Goal: Task Accomplishment & Management: Manage account settings

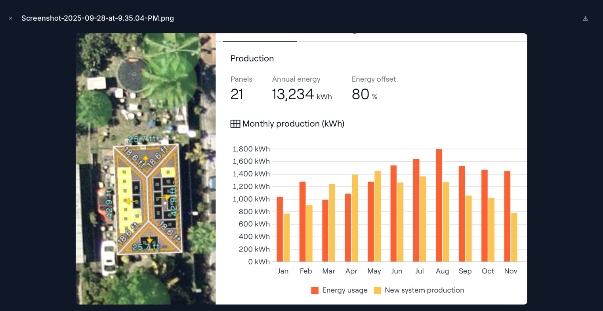
click at [14, 20] on button "Close modal" at bounding box center [10, 18] width 9 height 9
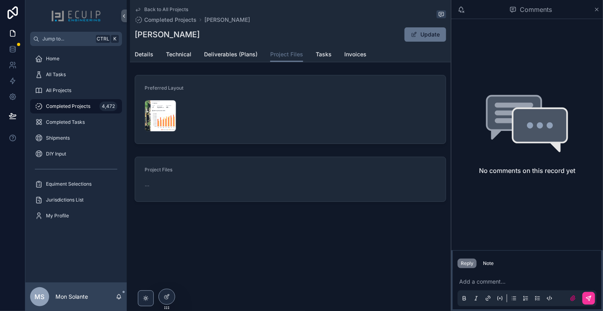
click at [233, 57] on span "Deliverables (Plans)" at bounding box center [231, 54] width 54 height 8
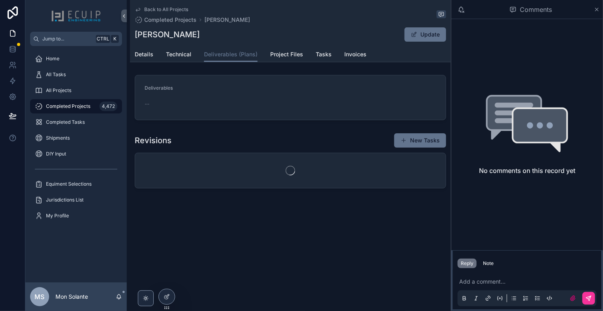
click at [147, 55] on span "Details" at bounding box center [144, 54] width 19 height 8
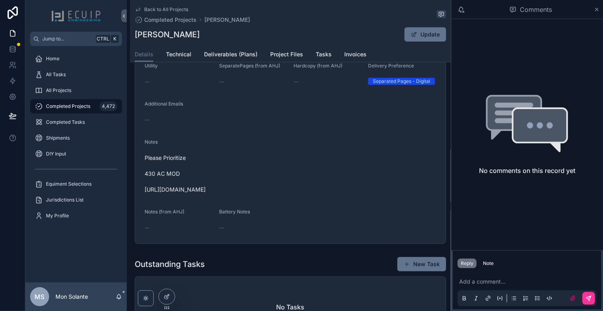
scroll to position [132, 0]
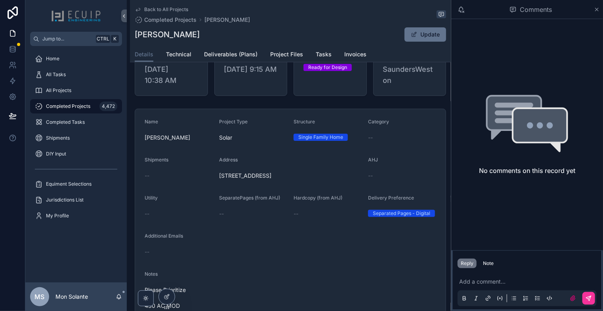
click at [184, 54] on span "Technical" at bounding box center [178, 54] width 25 height 8
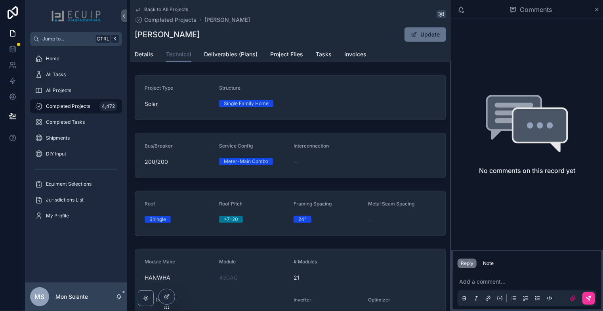
scroll to position [132, 0]
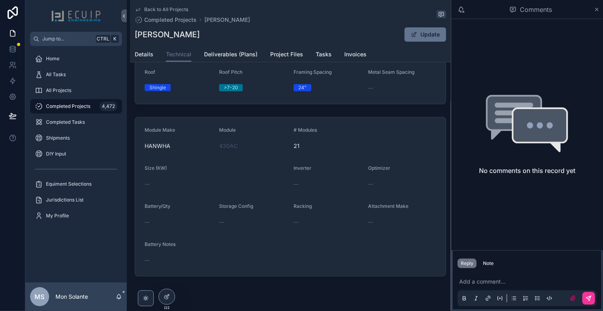
click at [147, 53] on span "Details" at bounding box center [144, 54] width 19 height 8
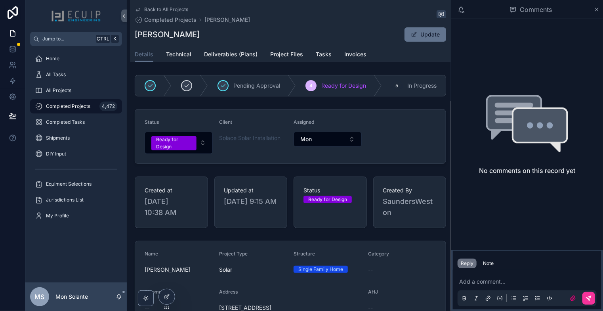
click at [201, 147] on button "Ready for Design" at bounding box center [179, 143] width 68 height 22
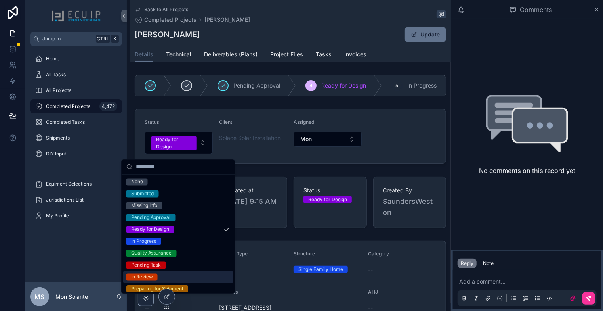
click at [151, 279] on div "In Review" at bounding box center [142, 277] width 22 height 7
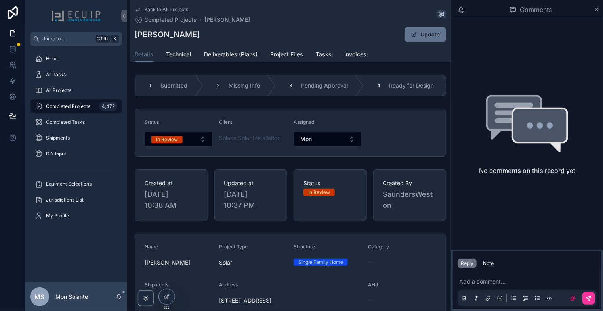
click at [70, 92] on span "All Projects" at bounding box center [58, 90] width 25 height 6
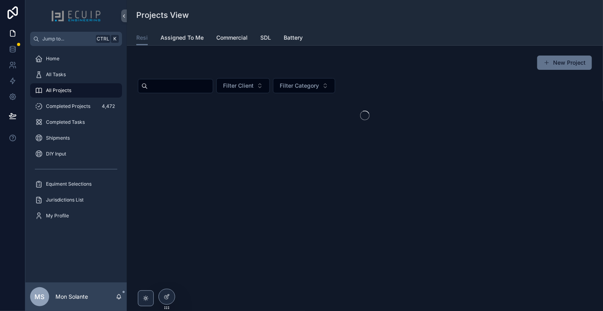
click at [187, 40] on span "Assigned To Me" at bounding box center [182, 38] width 43 height 8
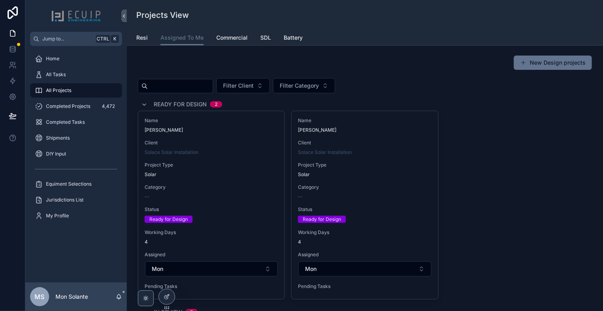
click at [364, 166] on span "Project Type" at bounding box center [365, 165] width 134 height 6
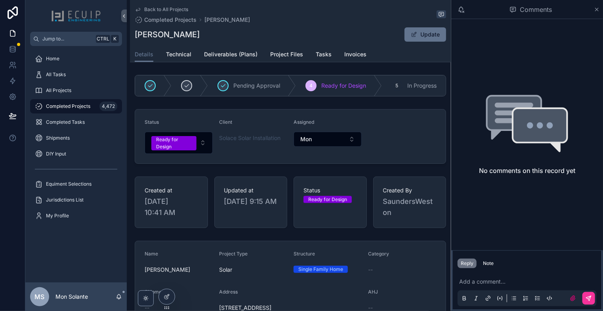
scroll to position [132, 0]
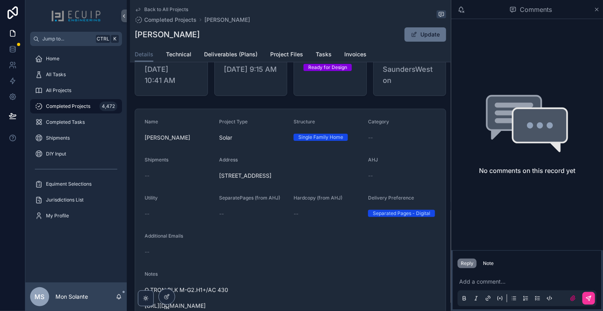
drag, startPoint x: 312, startPoint y: 178, endPoint x: 221, endPoint y: 178, distance: 90.8
click at [222, 178] on span "[STREET_ADDRESS]" at bounding box center [290, 176] width 143 height 8
drag, startPoint x: 219, startPoint y: 178, endPoint x: 309, endPoint y: 179, distance: 90.4
click at [310, 179] on span "[STREET_ADDRESS]" at bounding box center [290, 176] width 143 height 8
copy span "[STREET_ADDRESS]"
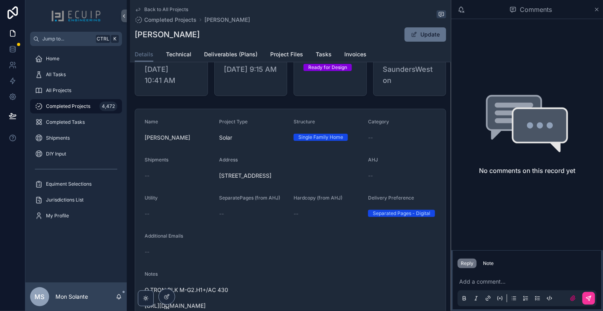
drag, startPoint x: 187, startPoint y: 35, endPoint x: 136, endPoint y: 34, distance: 50.7
click at [138, 34] on div "[PERSON_NAME] Update" at bounding box center [291, 34] width 312 height 15
drag, startPoint x: 136, startPoint y: 34, endPoint x: 182, endPoint y: 36, distance: 45.6
click at [182, 36] on h1 "[PERSON_NAME]" at bounding box center [167, 34] width 65 height 11
click at [194, 36] on div "[PERSON_NAME] Update" at bounding box center [291, 34] width 312 height 15
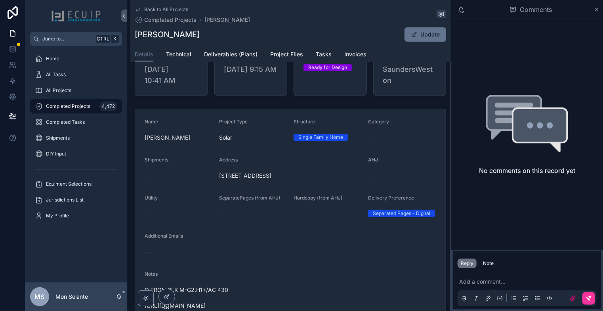
scroll to position [0, 0]
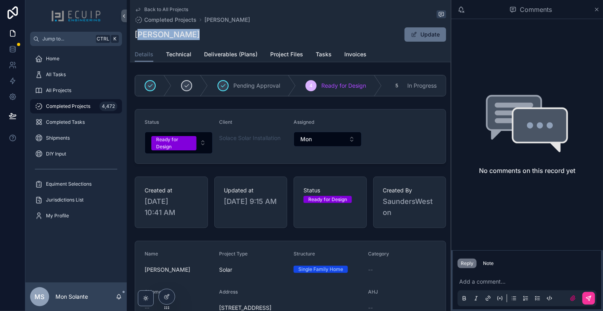
drag, startPoint x: 188, startPoint y: 38, endPoint x: 136, endPoint y: 34, distance: 52.5
click at [136, 34] on div "[PERSON_NAME] Update" at bounding box center [291, 34] width 312 height 15
copy h1 "[PERSON_NAME]"
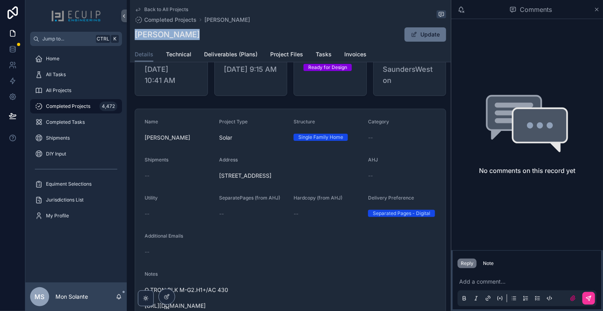
drag, startPoint x: 310, startPoint y: 180, endPoint x: 214, endPoint y: 180, distance: 95.9
click at [214, 180] on form "Name [PERSON_NAME] Project Type Solar Structure Single Family Home Category -- …" at bounding box center [290, 234] width 311 height 251
drag, startPoint x: 223, startPoint y: 180, endPoint x: 218, endPoint y: 179, distance: 4.8
click at [218, 179] on form "Name [PERSON_NAME] Project Type Solar Structure Single Family Home Category -- …" at bounding box center [290, 234] width 311 height 251
click at [212, 176] on form "Name [PERSON_NAME] Project Type Solar Structure Single Family Home Category -- …" at bounding box center [290, 234] width 311 height 251
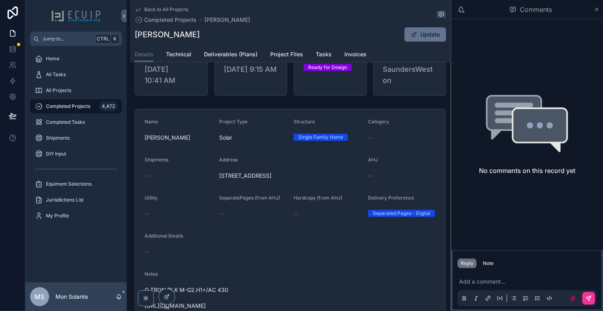
drag, startPoint x: 217, startPoint y: 177, endPoint x: 317, endPoint y: 181, distance: 100.8
click at [317, 181] on form "Name [PERSON_NAME] Project Type Solar Structure Single Family Home Category -- …" at bounding box center [290, 234] width 311 height 251
copy span "[STREET_ADDRESS]"
click at [178, 54] on span "Technical" at bounding box center [178, 54] width 25 height 8
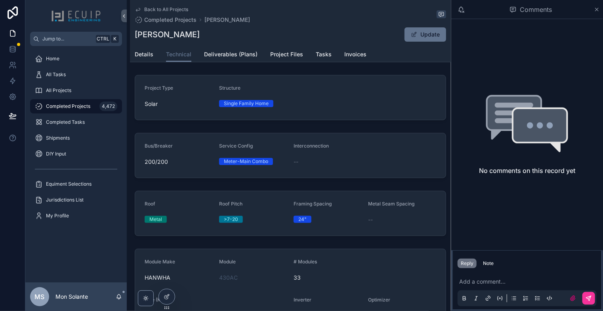
click at [142, 55] on span "Details" at bounding box center [144, 54] width 19 height 8
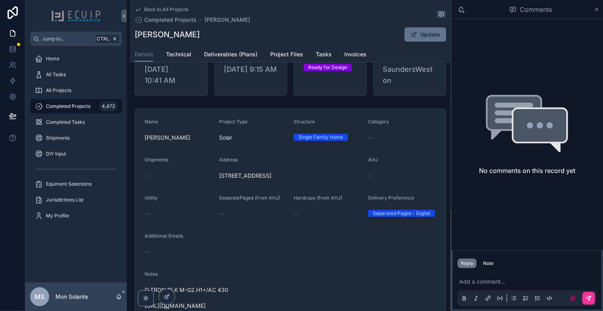
scroll to position [264, 0]
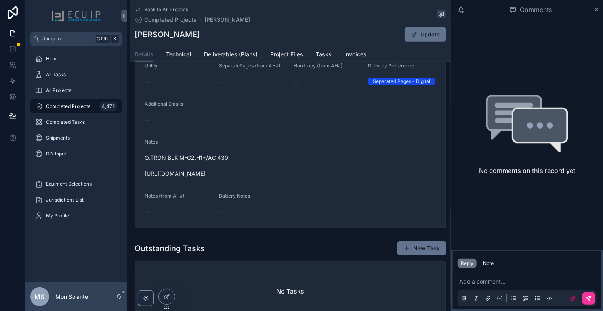
drag, startPoint x: 277, startPoint y: 176, endPoint x: 145, endPoint y: 179, distance: 132.0
click at [145, 178] on span "Q.TRON BLK M-G2.H1+/AC 430 [URL][DOMAIN_NAME]" at bounding box center [291, 166] width 292 height 24
copy span "[URL][DOMAIN_NAME]"
click at [84, 94] on div "All Projects" at bounding box center [76, 90] width 82 height 13
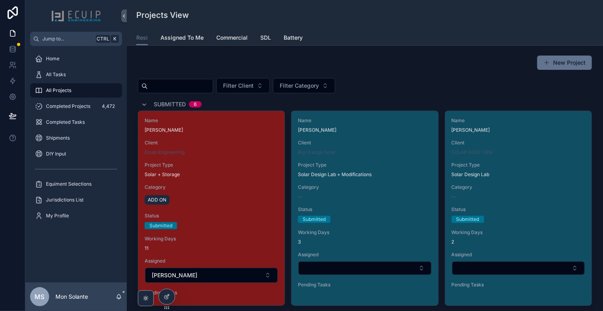
click at [206, 83] on input "scrollable content" at bounding box center [180, 85] width 65 height 11
type input "**********"
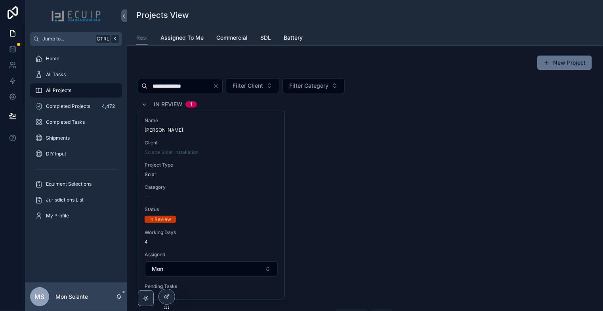
click at [208, 150] on div "Solace Solar Installation" at bounding box center [212, 152] width 134 height 6
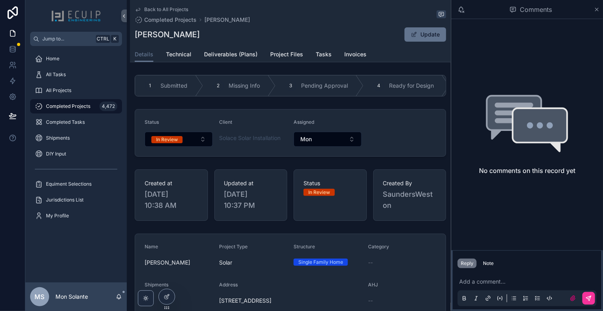
drag, startPoint x: 193, startPoint y: 66, endPoint x: 189, endPoint y: 61, distance: 6.2
click at [188, 58] on link "Technical" at bounding box center [178, 55] width 25 height 16
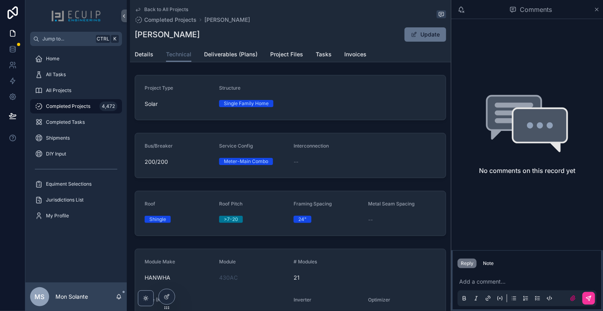
click at [138, 57] on span "Details" at bounding box center [144, 54] width 19 height 8
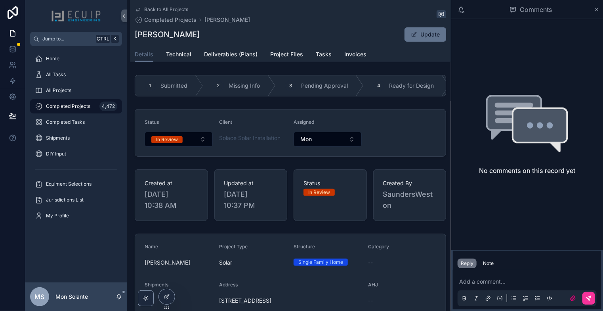
click at [138, 11] on icon "scrollable content" at bounding box center [138, 9] width 6 height 6
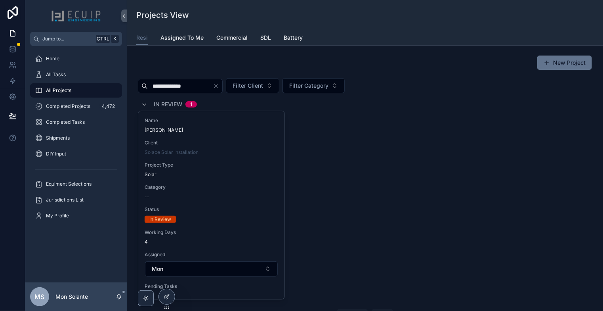
click at [219, 86] on icon "Clear" at bounding box center [216, 86] width 6 height 6
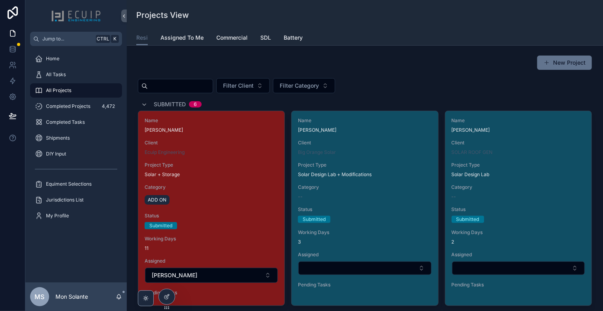
click at [189, 38] on span "Assigned To Me" at bounding box center [182, 38] width 43 height 8
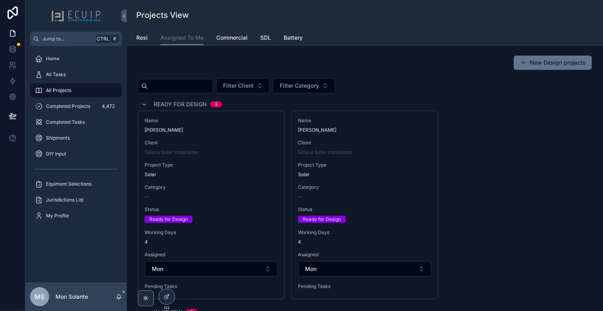
click at [331, 162] on span "Project Type" at bounding box center [365, 165] width 134 height 6
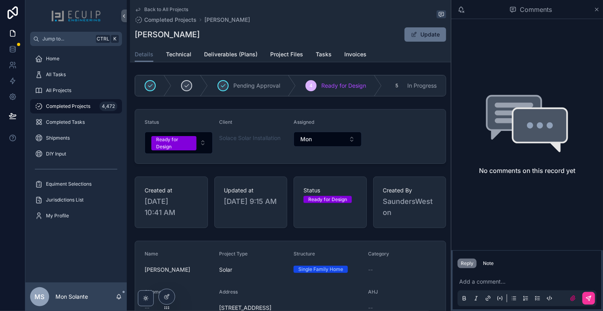
click at [291, 59] on link "Project Files" at bounding box center [286, 55] width 33 height 16
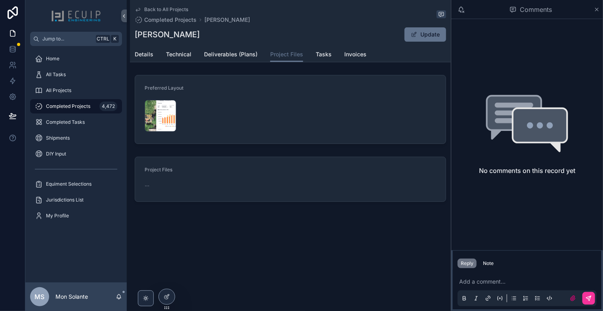
click at [156, 107] on div "Screenshot-2025-09-28-at-9.41.16-PM .png" at bounding box center [161, 116] width 32 height 32
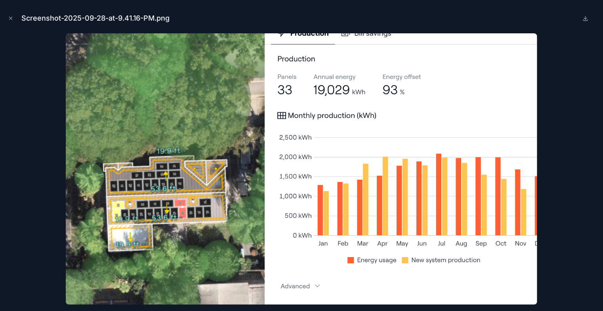
click at [10, 20] on icon "Close modal" at bounding box center [11, 18] width 6 height 6
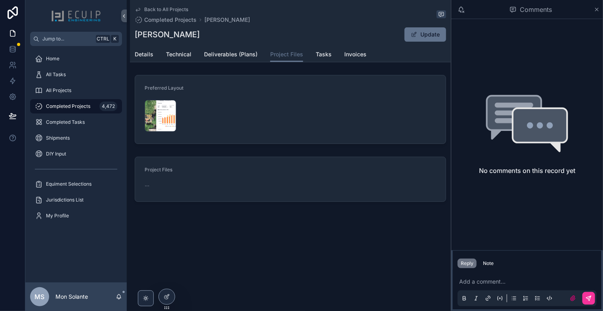
click at [146, 56] on span "Details" at bounding box center [144, 54] width 19 height 8
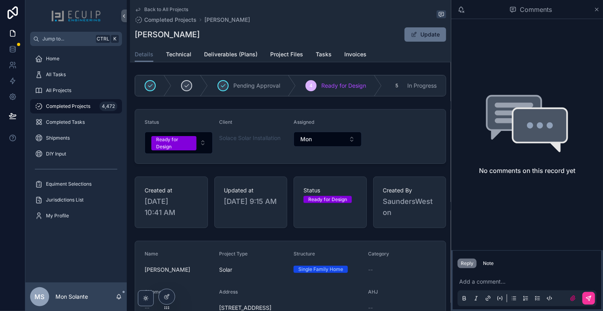
click at [183, 54] on span "Technical" at bounding box center [178, 54] width 25 height 8
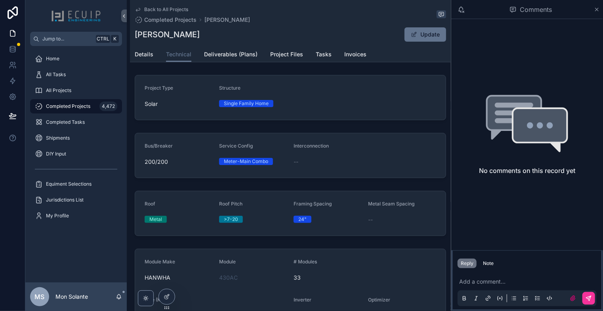
click at [141, 52] on span "Details" at bounding box center [144, 54] width 19 height 8
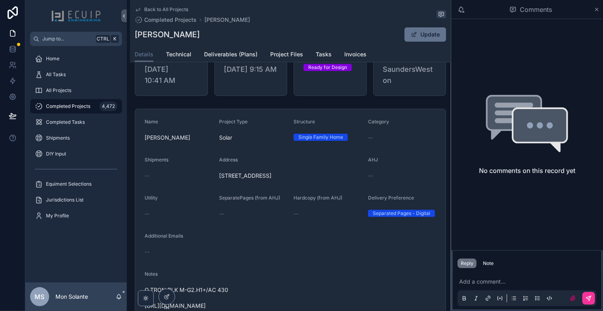
scroll to position [264, 0]
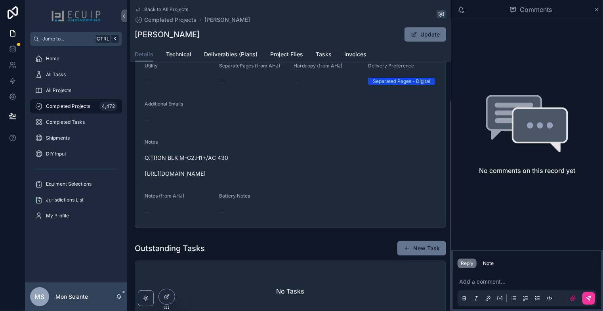
click at [295, 54] on span "Project Files" at bounding box center [286, 54] width 33 height 8
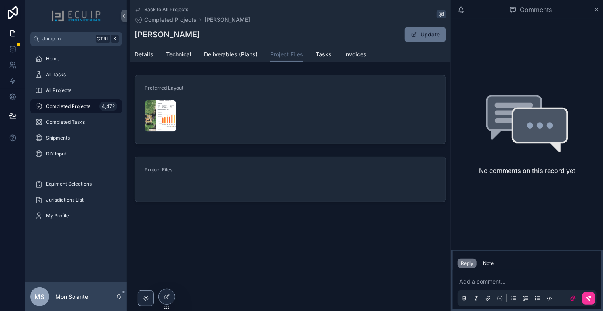
click at [164, 111] on div "Screenshot-2025-09-28-at-9.41.16-PM .png" at bounding box center [161, 116] width 32 height 32
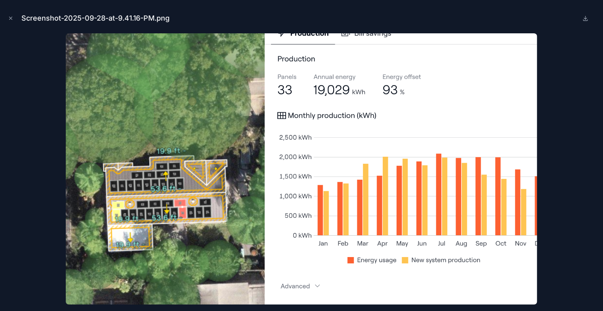
click at [12, 18] on icon "Close modal" at bounding box center [11, 18] width 6 height 6
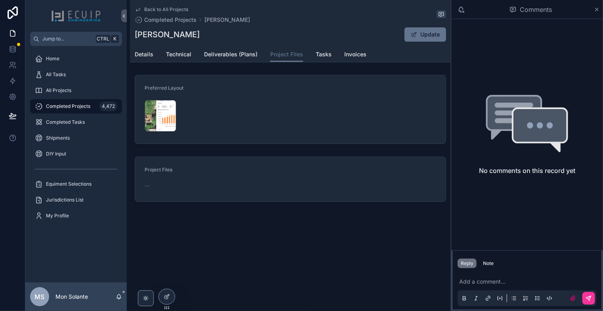
click at [136, 54] on span "Details" at bounding box center [144, 54] width 19 height 8
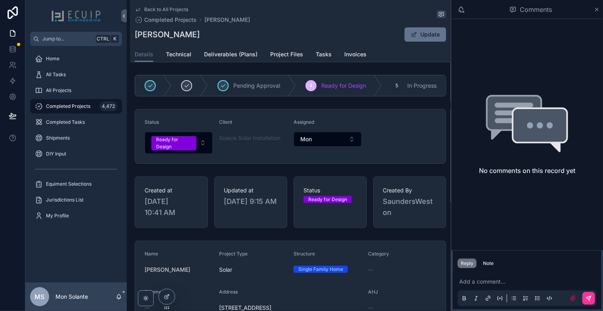
click at [293, 61] on link "Project Files" at bounding box center [286, 55] width 33 height 16
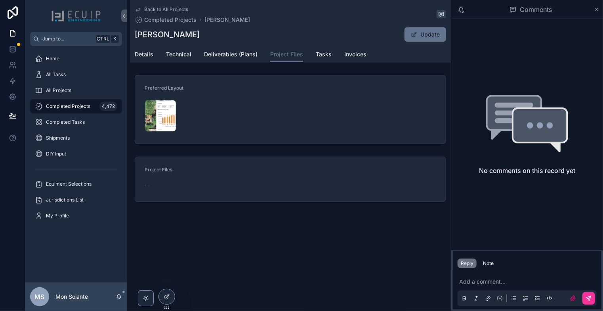
click at [0, 0] on icon "scrollable content" at bounding box center [0, 0] width 0 height 0
click at [159, 104] on div "Screenshot-2025-09-28-at-9.41.16-PM .png" at bounding box center [161, 116] width 32 height 32
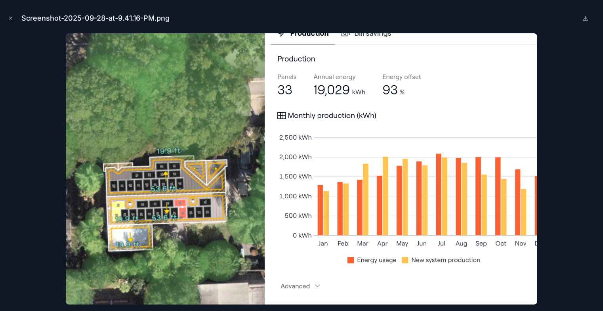
click at [14, 20] on button "Close modal" at bounding box center [10, 18] width 9 height 9
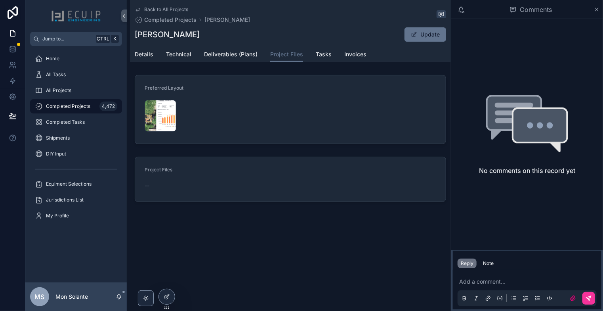
click at [144, 55] on span "Details" at bounding box center [144, 54] width 19 height 8
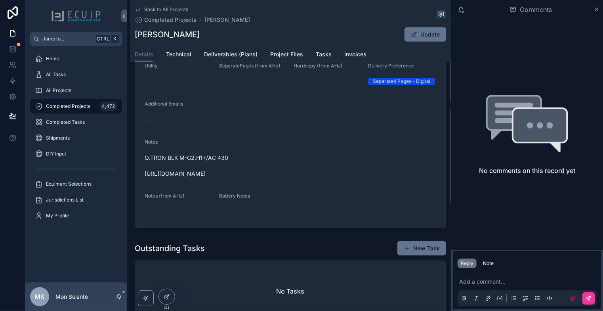
scroll to position [132, 0]
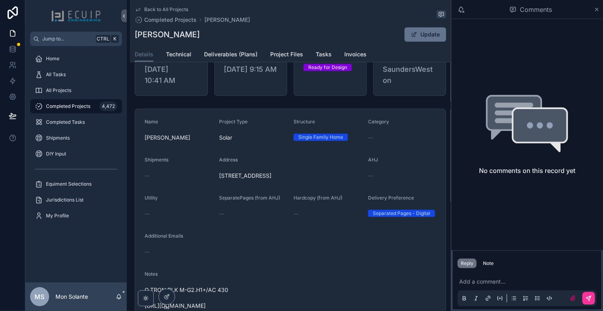
click at [189, 56] on span "Technical" at bounding box center [178, 54] width 25 height 8
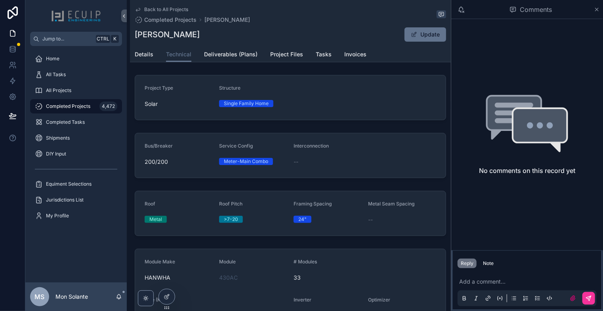
click at [151, 55] on span "Details" at bounding box center [144, 54] width 19 height 8
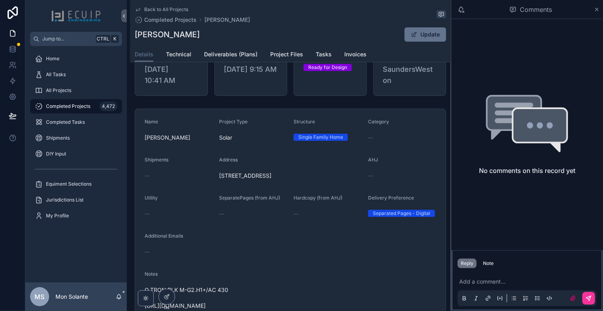
scroll to position [264, 0]
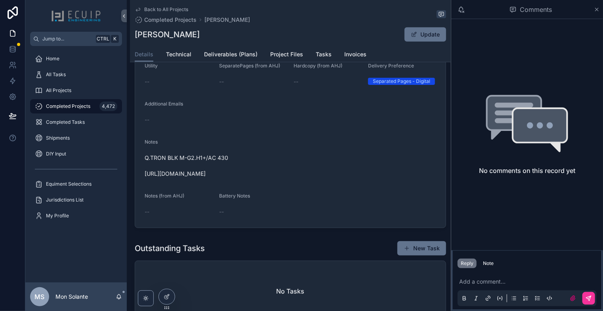
drag, startPoint x: 261, startPoint y: 176, endPoint x: 144, endPoint y: 181, distance: 117.4
click at [144, 181] on form "Name [PERSON_NAME] Project Type Solar Structure Single Family Home Category -- …" at bounding box center [290, 102] width 311 height 251
copy span "[URL][DOMAIN_NAME]"
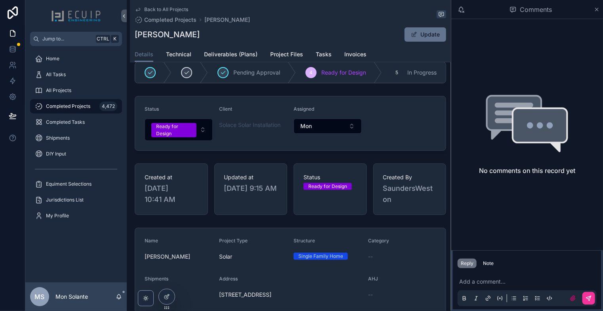
scroll to position [0, 0]
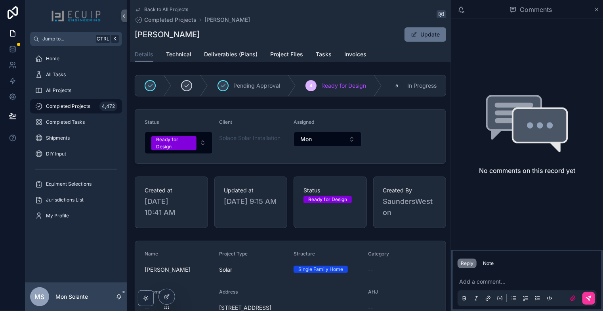
click at [180, 52] on span "Technical" at bounding box center [178, 54] width 25 height 8
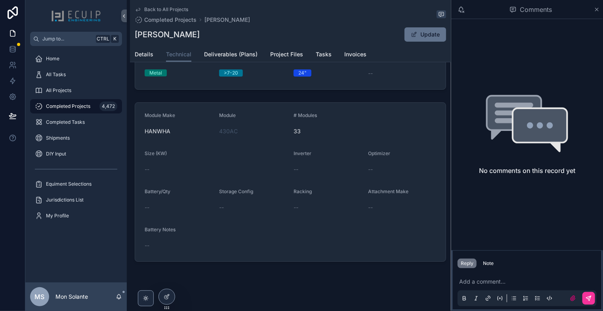
scroll to position [150, 0]
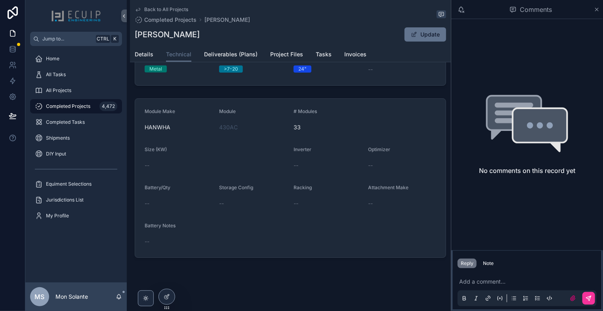
click at [143, 50] on span "Details" at bounding box center [144, 54] width 19 height 8
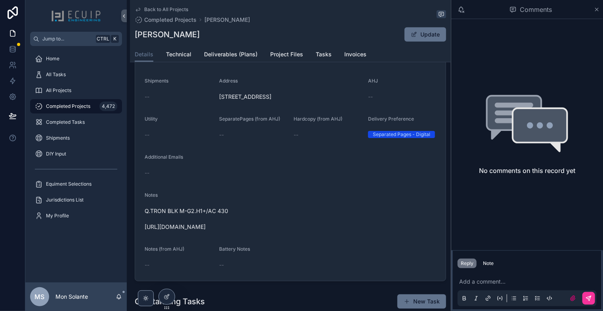
scroll to position [264, 0]
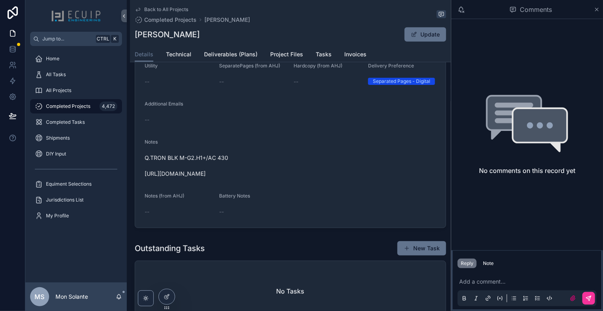
click at [275, 57] on span "Project Files" at bounding box center [286, 54] width 33 height 8
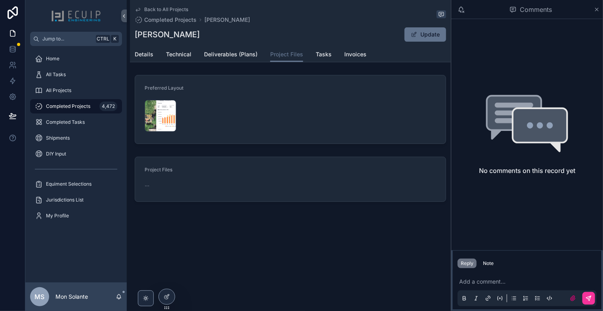
click at [153, 107] on div "Screenshot-2025-09-28-at-9.41.16-PM .png" at bounding box center [161, 116] width 32 height 32
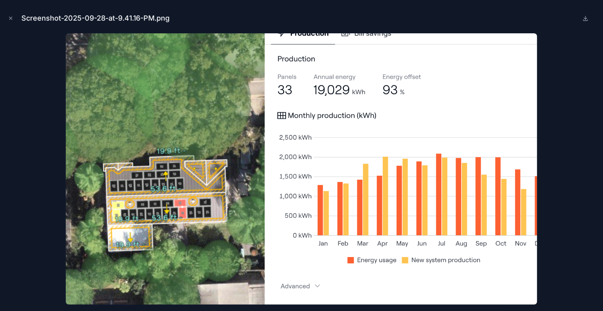
click at [17, 22] on div "Screenshot-2025-09-28-at-9.41.16-PM.png" at bounding box center [301, 18] width 591 height 24
click at [15, 19] on button "Close modal" at bounding box center [10, 18] width 9 height 9
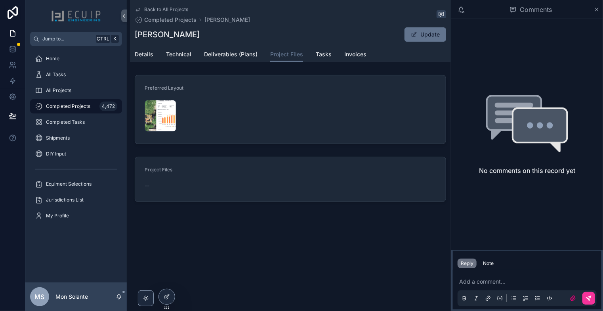
click at [173, 57] on span "Technical" at bounding box center [178, 54] width 25 height 8
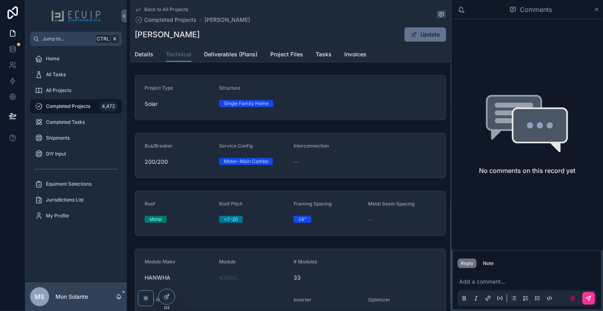
click at [146, 52] on span "Details" at bounding box center [144, 54] width 19 height 8
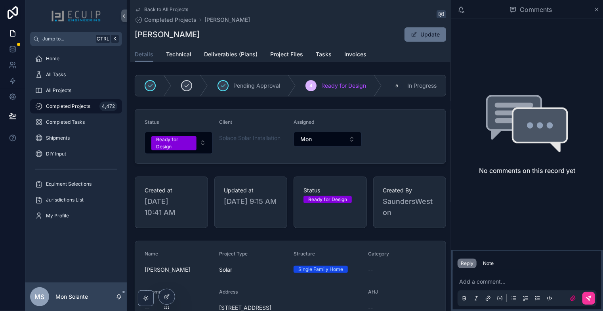
scroll to position [132, 0]
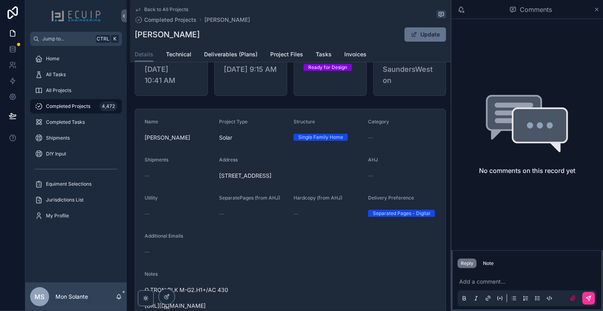
click at [189, 52] on span "Technical" at bounding box center [178, 54] width 25 height 8
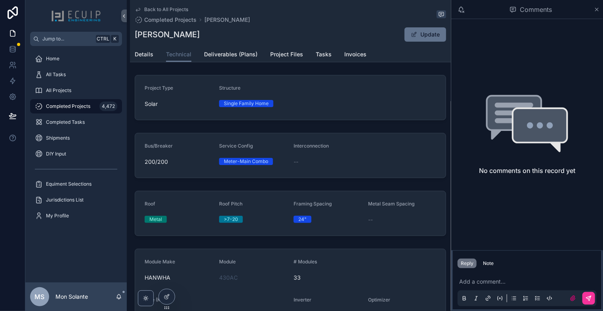
click at [144, 60] on link "Details" at bounding box center [144, 55] width 19 height 16
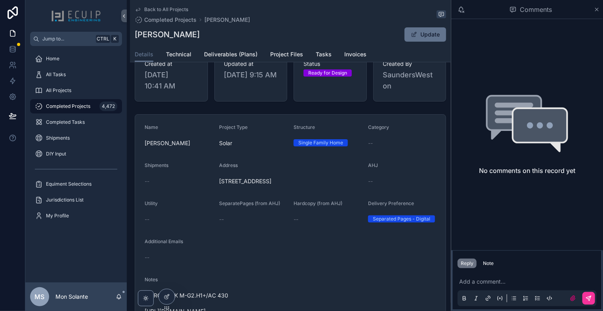
scroll to position [132, 0]
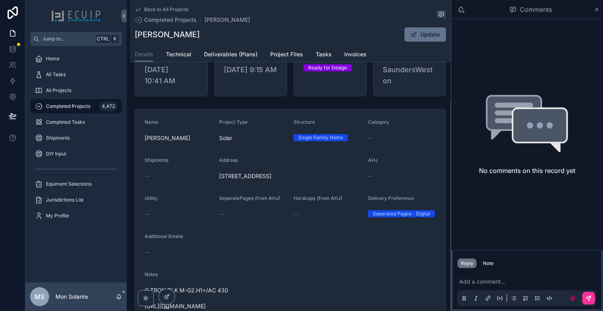
click at [137, 8] on icon "scrollable content" at bounding box center [138, 9] width 6 height 6
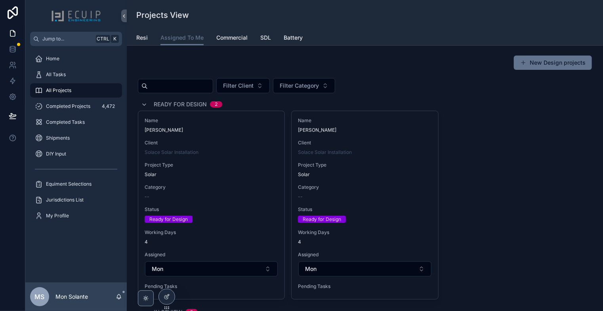
click at [219, 127] on span "[PERSON_NAME]" at bounding box center [212, 130] width 134 height 6
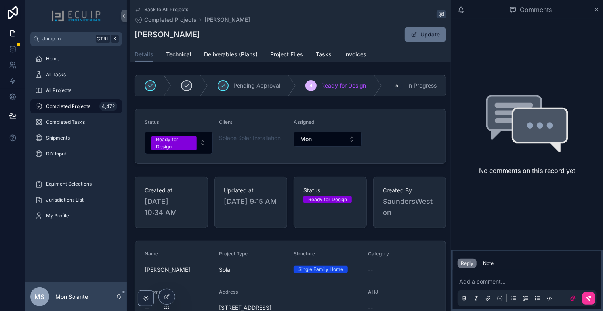
click at [327, 59] on link "Tasks" at bounding box center [324, 55] width 16 height 16
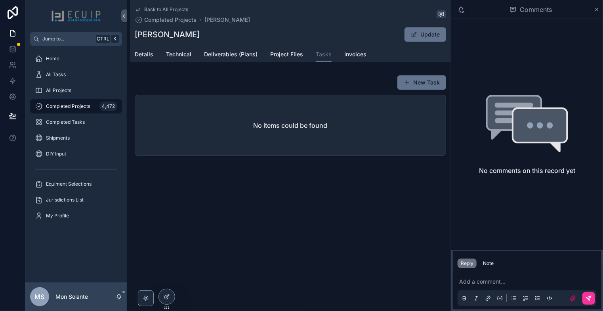
click at [138, 54] on span "Details" at bounding box center [144, 54] width 19 height 8
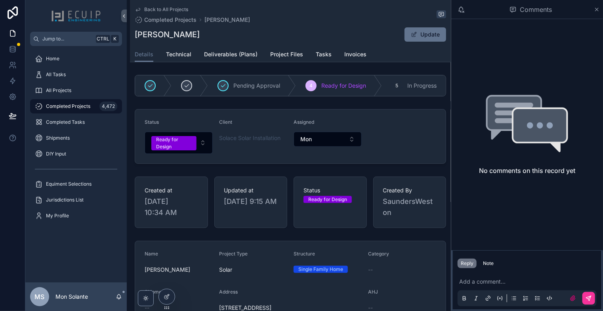
click at [289, 55] on span "Project Files" at bounding box center [286, 54] width 33 height 8
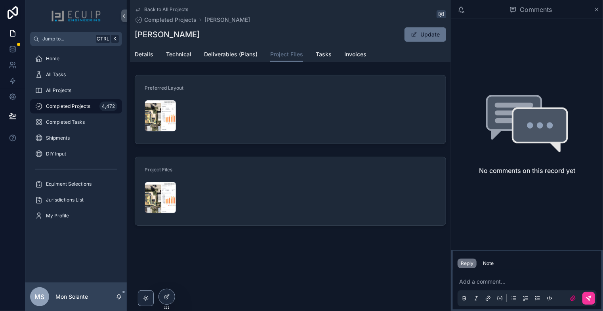
click at [153, 63] on div "Back to All Projects Completed Projects [PERSON_NAME] [PERSON_NAME] Update Proj…" at bounding box center [290, 139] width 321 height 279
click at [152, 57] on span "Details" at bounding box center [144, 54] width 19 height 8
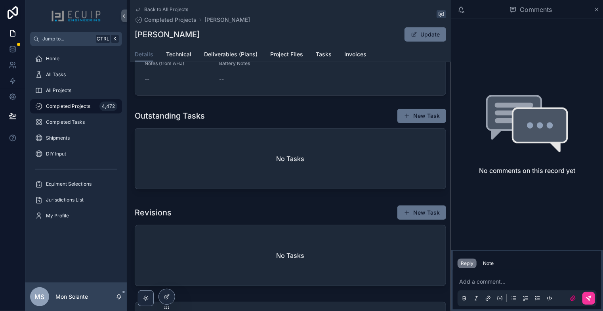
scroll to position [264, 0]
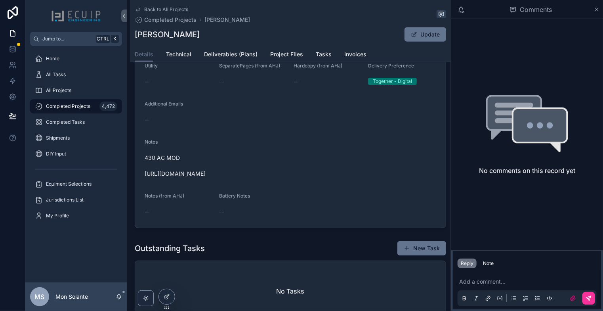
drag, startPoint x: 269, startPoint y: 176, endPoint x: 147, endPoint y: 175, distance: 121.7
click at [141, 176] on form "Name [PERSON_NAME] Project Type Solar Structure Single Family Home Category -- …" at bounding box center [290, 102] width 311 height 251
click at [182, 53] on span "Technical" at bounding box center [178, 54] width 25 height 8
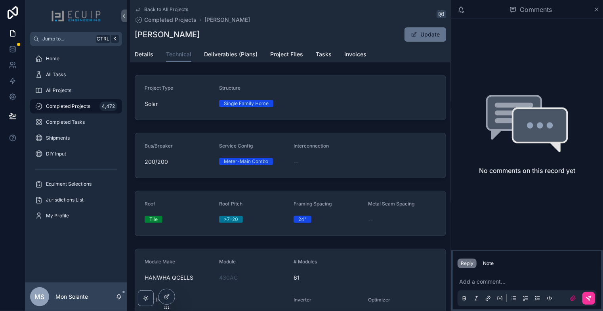
click at [140, 53] on span "Details" at bounding box center [144, 54] width 19 height 8
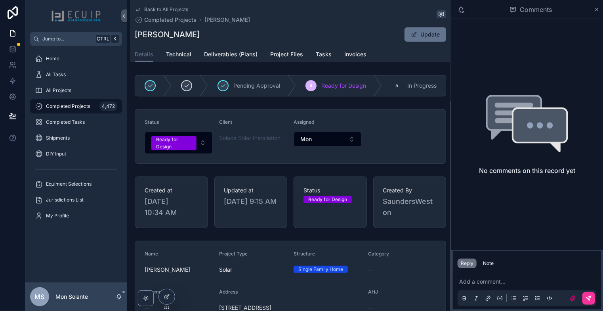
scroll to position [132, 0]
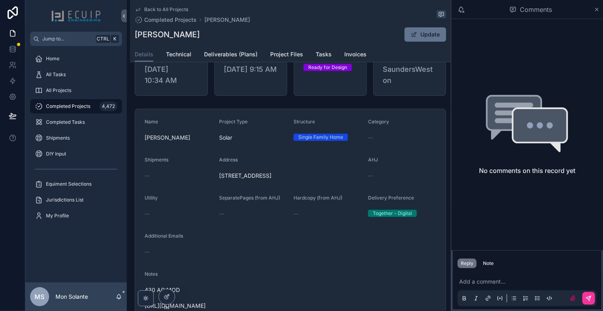
click at [187, 57] on span "Technical" at bounding box center [178, 54] width 25 height 8
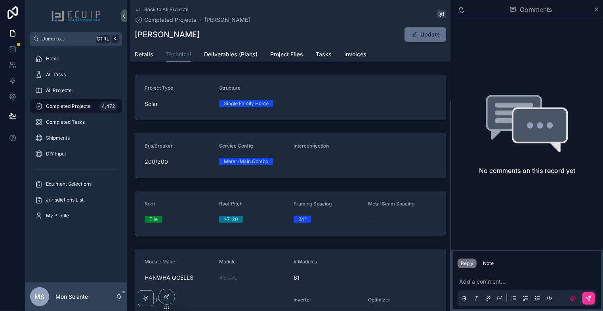
click at [142, 54] on span "Details" at bounding box center [144, 54] width 19 height 8
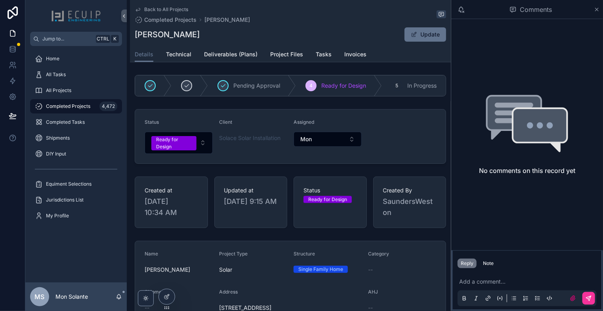
click at [70, 94] on div "All Projects" at bounding box center [76, 90] width 82 height 13
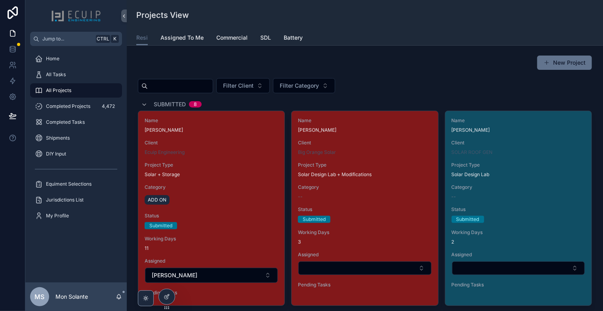
click at [191, 43] on link "Assigned To Me" at bounding box center [182, 39] width 43 height 16
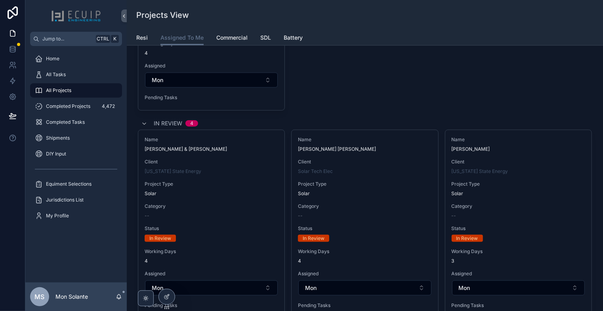
scroll to position [264, 0]
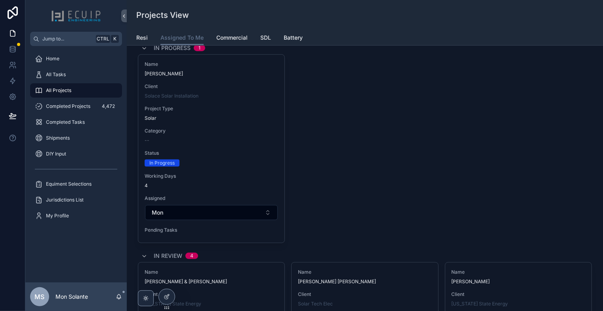
click at [244, 137] on div "--" at bounding box center [212, 140] width 134 height 6
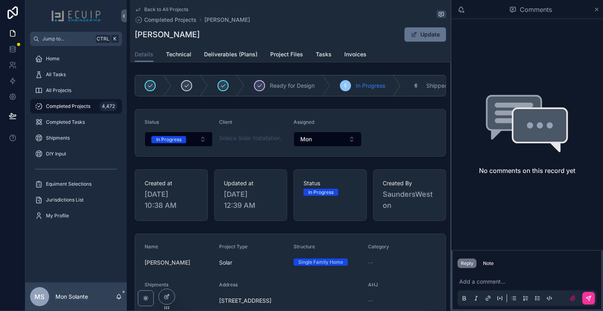
click at [79, 93] on div "All Projects" at bounding box center [76, 90] width 82 height 13
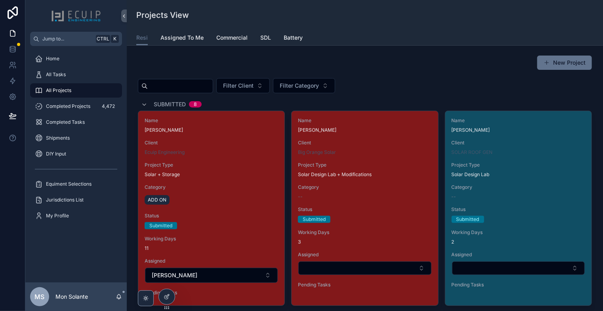
click at [182, 40] on span "Assigned To Me" at bounding box center [182, 38] width 43 height 8
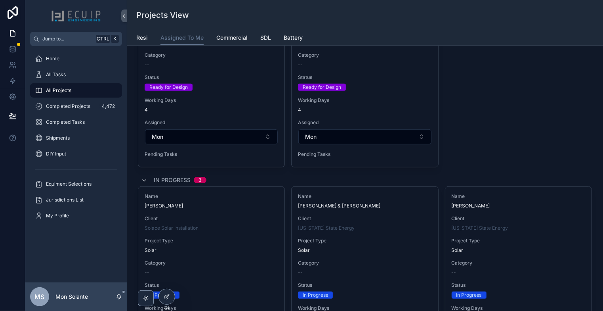
scroll to position [264, 0]
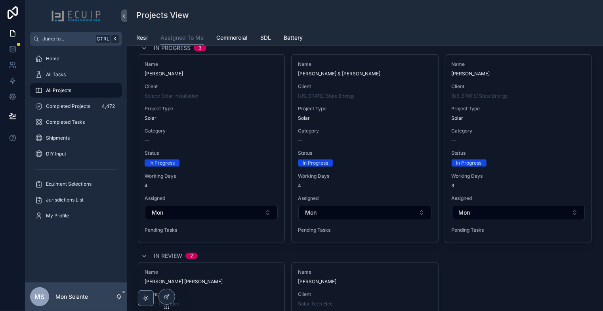
click at [480, 256] on div "In Review 2" at bounding box center [365, 255] width 454 height 13
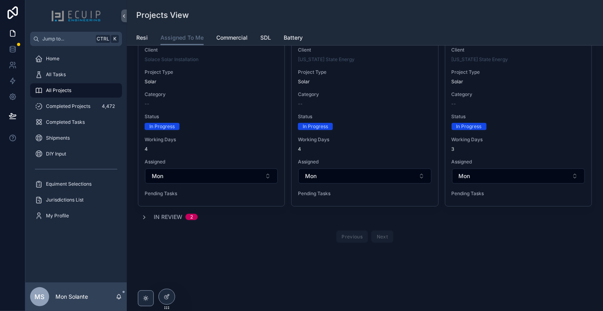
scroll to position [168, 0]
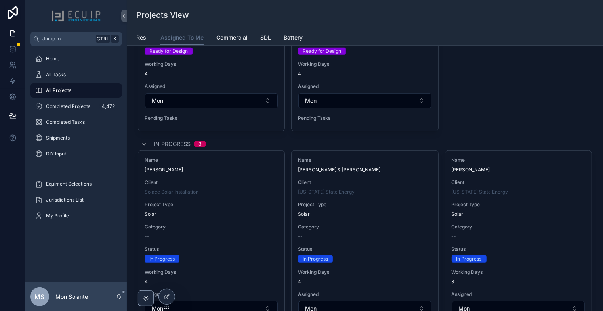
drag, startPoint x: 251, startPoint y: 183, endPoint x: 252, endPoint y: 179, distance: 4.8
click at [251, 183] on span "Client" at bounding box center [212, 182] width 134 height 6
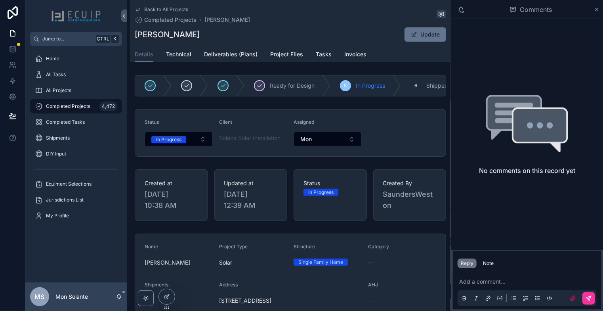
click at [266, 112] on div "Status In Progress Client Solace Solar Installation Assigned Mon" at bounding box center [290, 133] width 321 height 54
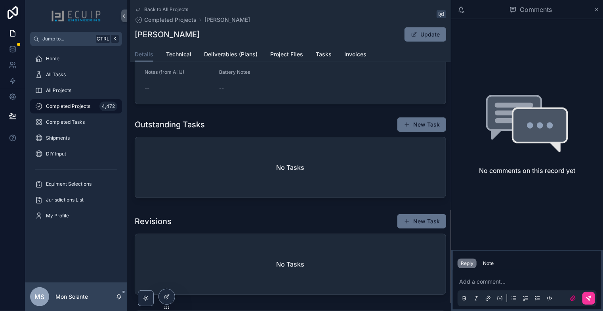
scroll to position [264, 0]
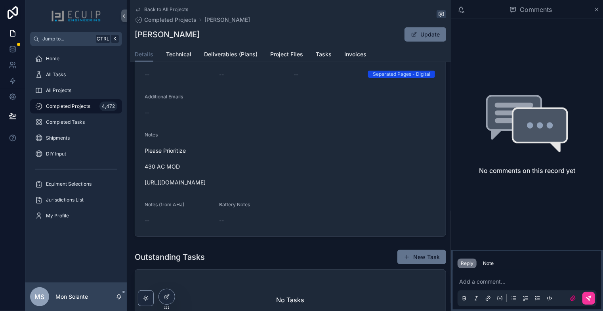
drag, startPoint x: 235, startPoint y: 187, endPoint x: 144, endPoint y: 187, distance: 90.4
click at [141, 188] on form "Name [PERSON_NAME] Project Type Solar Structure Single Family Home Category -- …" at bounding box center [290, 103] width 311 height 266
copy span "[URL][DOMAIN_NAME]"
click at [83, 126] on div "Completed Tasks" at bounding box center [76, 122] width 82 height 13
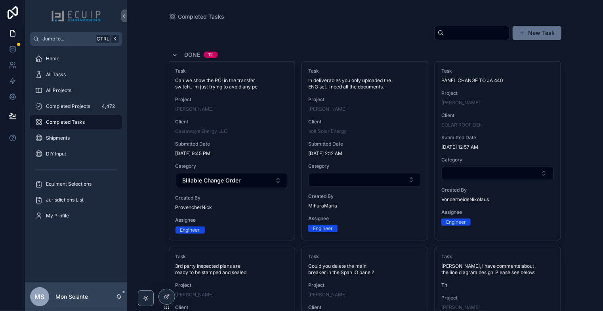
click at [94, 106] on div "Completed Projects 4,472" at bounding box center [76, 106] width 82 height 13
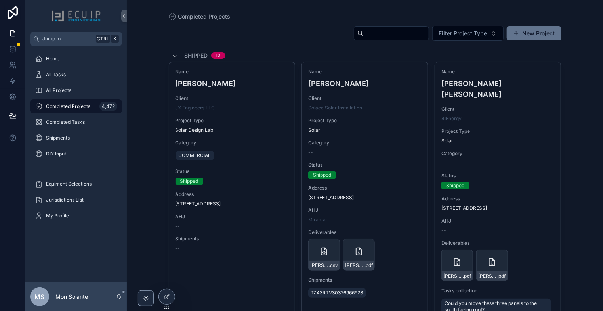
click at [84, 60] on div "Home" at bounding box center [76, 58] width 82 height 13
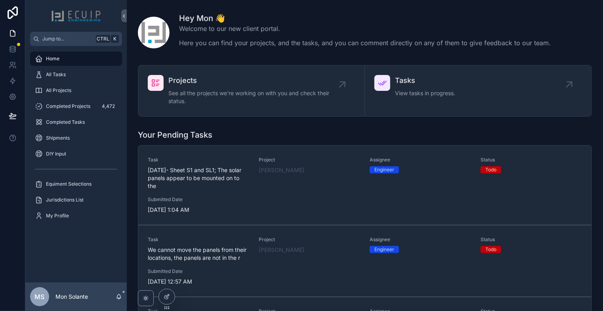
click at [79, 89] on div "All Projects" at bounding box center [76, 90] width 82 height 13
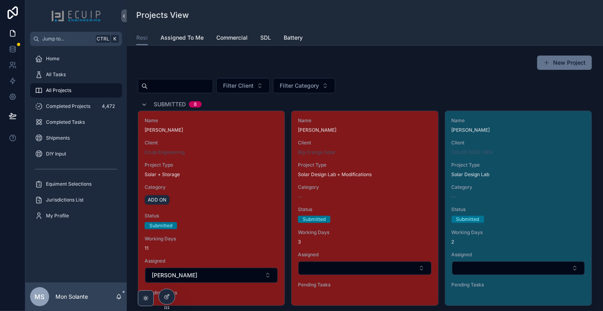
click at [190, 44] on link "Assigned To Me" at bounding box center [182, 39] width 43 height 16
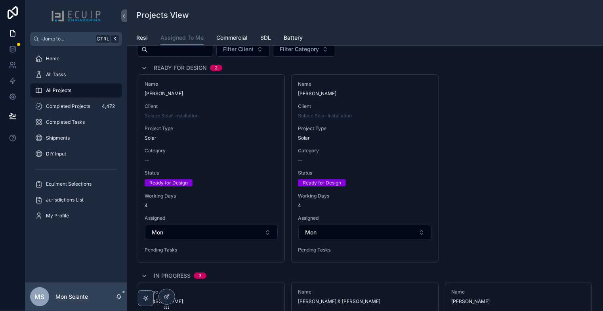
scroll to position [36, 0]
click at [476, 168] on div "Name [PERSON_NAME] Client Solace Solar Installation Project Type Solar Category…" at bounding box center [365, 168] width 454 height 189
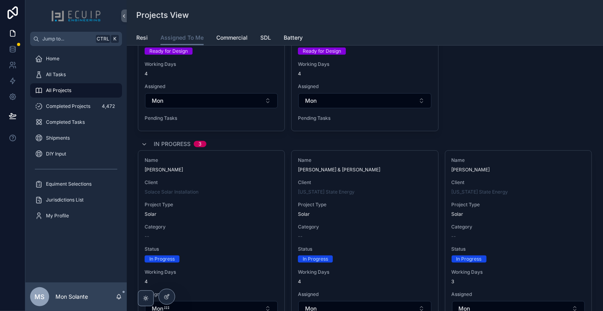
scroll to position [300, 0]
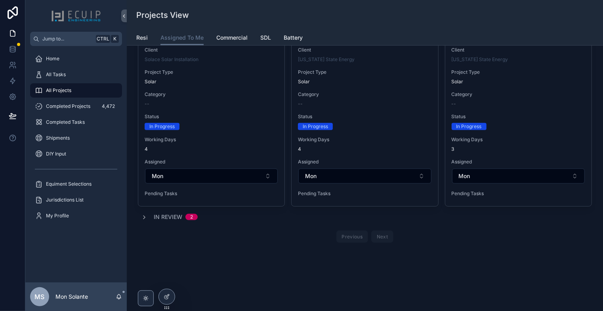
click at [153, 215] on div "In Review 2" at bounding box center [169, 217] width 57 height 8
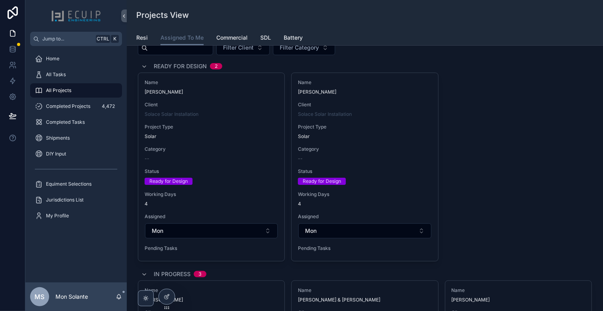
scroll to position [36, 0]
click at [482, 204] on div "Name [PERSON_NAME] Client Solace Solar Installation Project Type Solar Category…" at bounding box center [365, 168] width 454 height 189
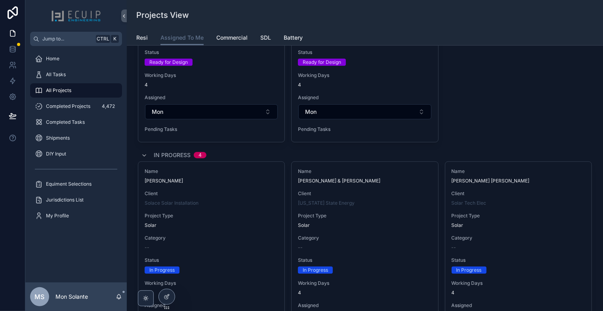
scroll to position [160, 0]
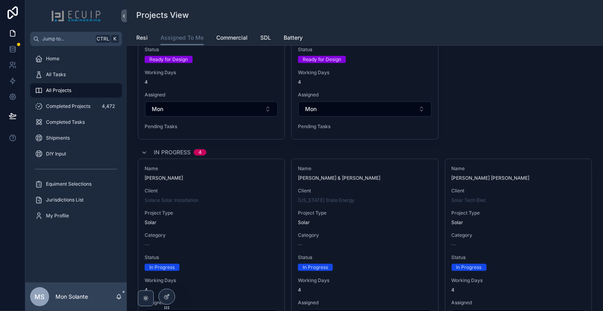
click at [252, 166] on span "Name" at bounding box center [212, 168] width 134 height 6
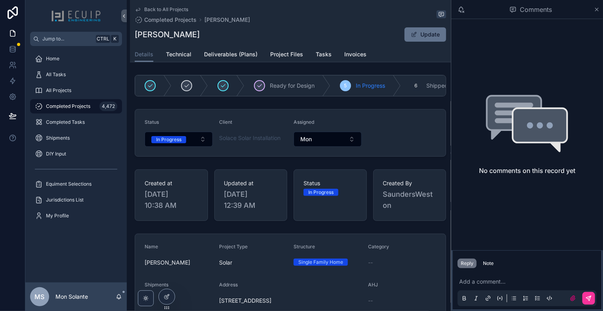
click at [205, 143] on button "In Progress" at bounding box center [179, 139] width 68 height 15
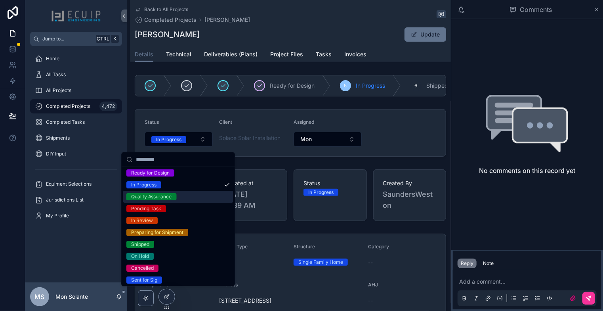
scroll to position [63, 0]
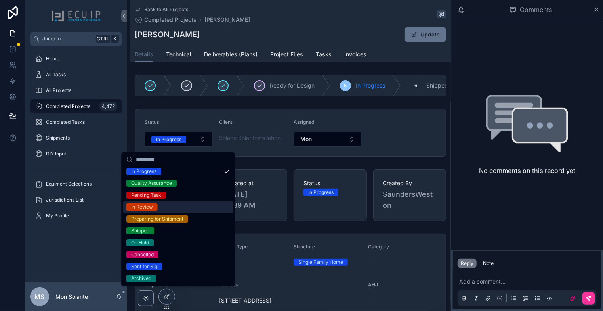
click at [188, 206] on div "In Review" at bounding box center [178, 207] width 110 height 12
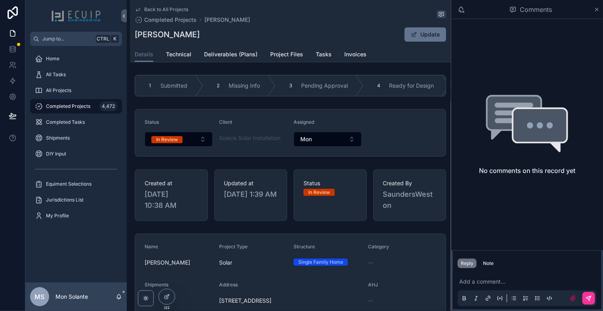
click at [140, 9] on icon "scrollable content" at bounding box center [138, 9] width 4 height 3
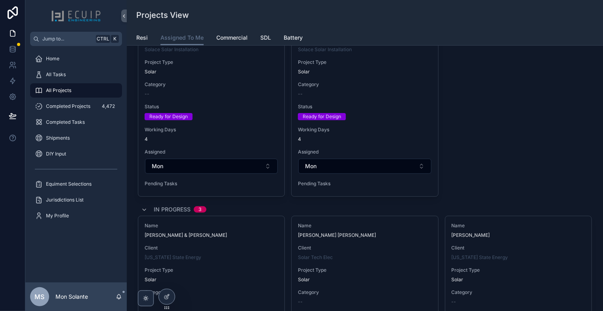
scroll to position [97, 0]
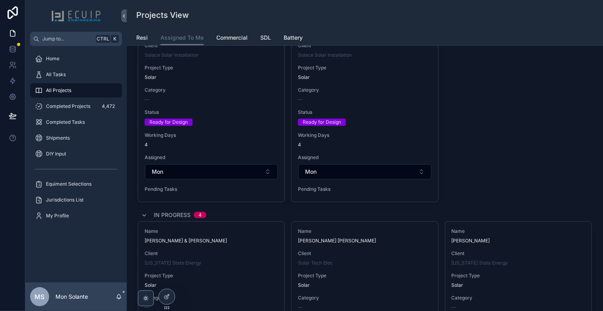
click at [234, 235] on div "Name [PERSON_NAME] & [PERSON_NAME]" at bounding box center [212, 236] width 134 height 16
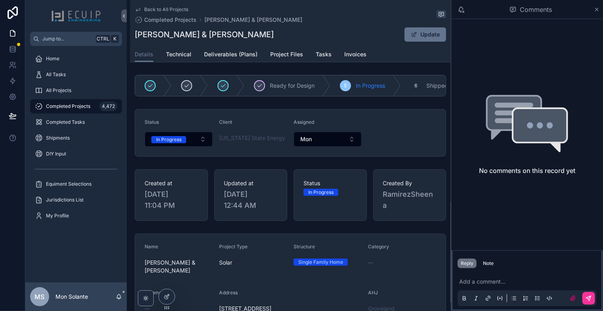
click at [323, 60] on link "Tasks" at bounding box center [324, 55] width 16 height 16
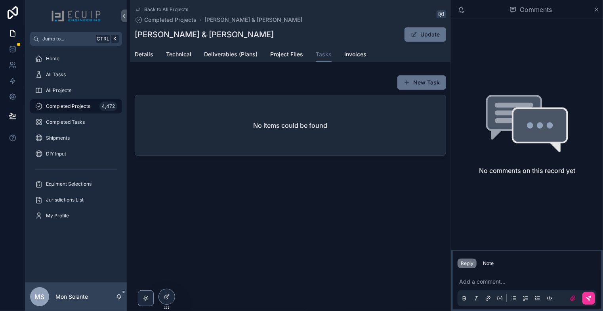
click at [285, 60] on link "Project Files" at bounding box center [286, 55] width 33 height 16
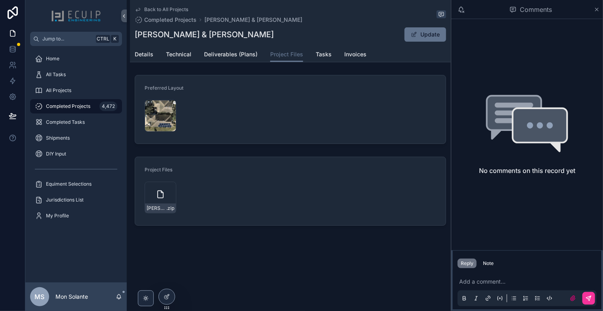
click at [143, 55] on span "Details" at bounding box center [144, 54] width 19 height 8
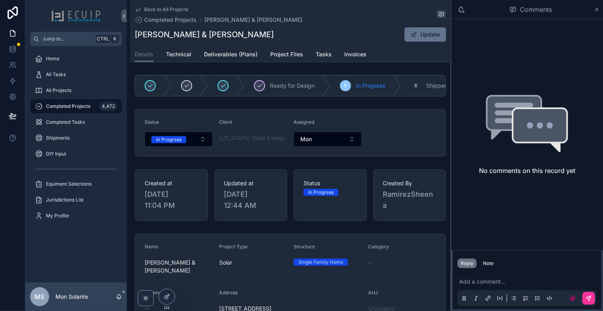
click at [200, 143] on button "In Progress" at bounding box center [179, 139] width 68 height 15
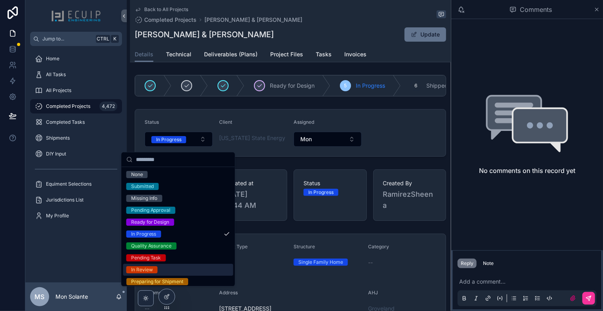
click at [192, 268] on div "In Review" at bounding box center [178, 270] width 110 height 12
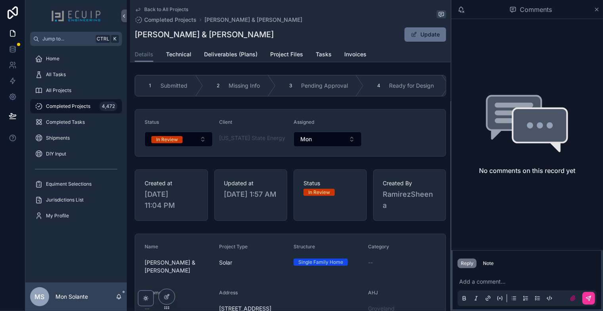
click at [137, 11] on icon "scrollable content" at bounding box center [138, 9] width 4 height 3
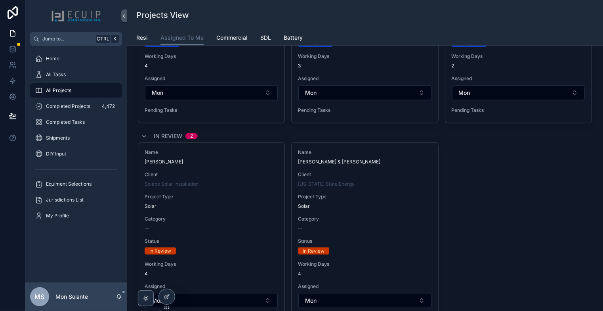
scroll to position [396, 0]
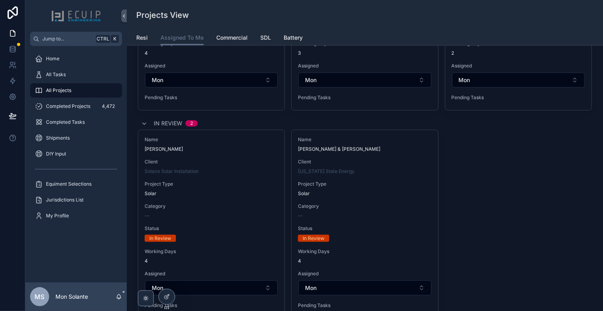
click at [259, 183] on span "Project Type" at bounding box center [212, 184] width 134 height 6
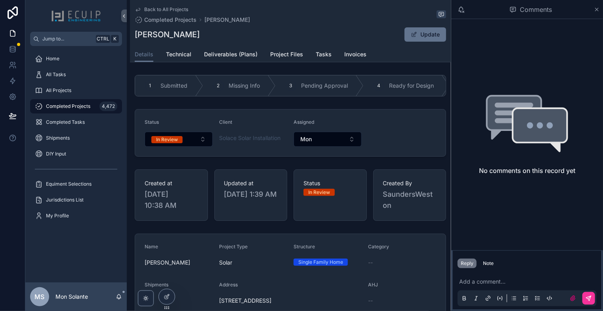
click at [201, 144] on button "In Review" at bounding box center [179, 139] width 68 height 15
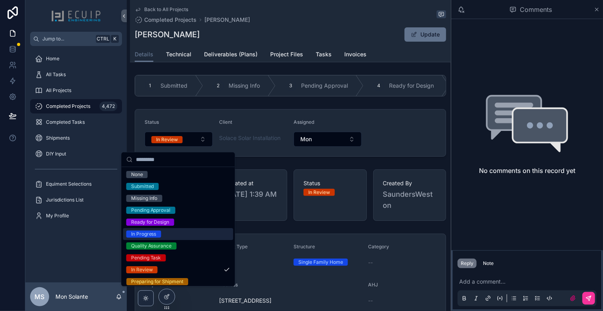
click at [174, 235] on div "In Progress" at bounding box center [178, 234] width 110 height 12
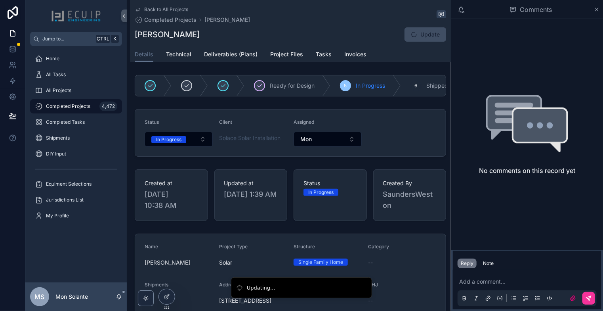
click at [138, 8] on icon "scrollable content" at bounding box center [138, 9] width 6 height 6
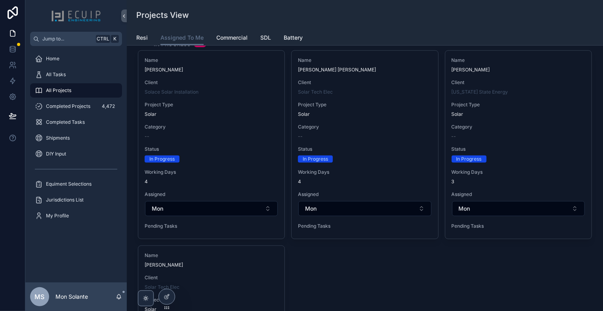
scroll to position [264, 0]
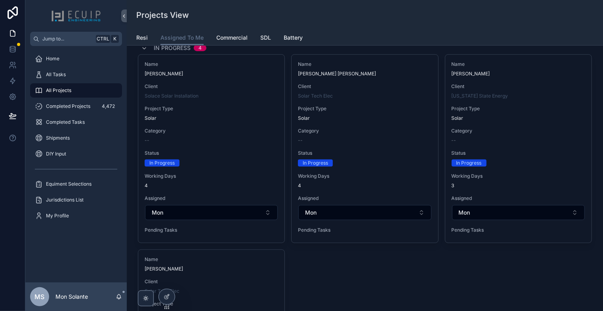
click at [252, 157] on div "Status In Progress" at bounding box center [212, 158] width 134 height 17
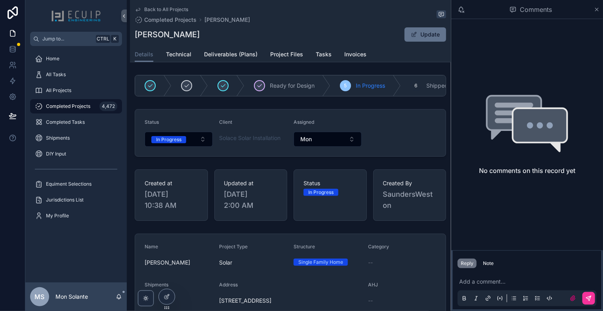
click at [203, 143] on button "In Progress" at bounding box center [179, 139] width 68 height 15
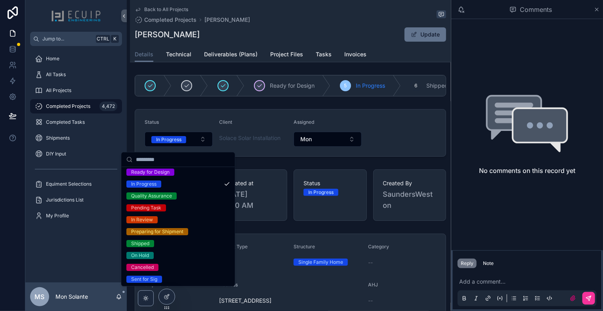
scroll to position [63, 0]
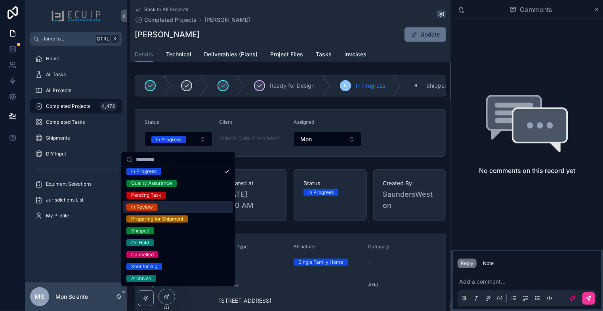
click at [188, 207] on div "In Review" at bounding box center [178, 207] width 110 height 12
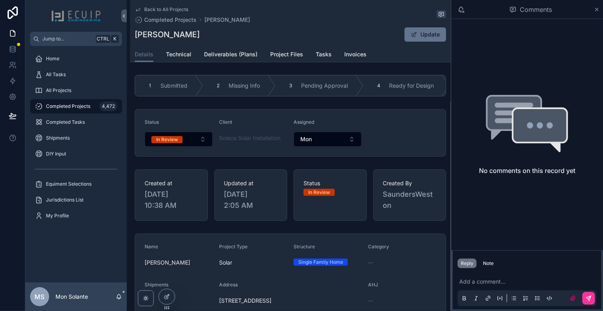
click at [83, 92] on div "All Projects" at bounding box center [76, 90] width 82 height 13
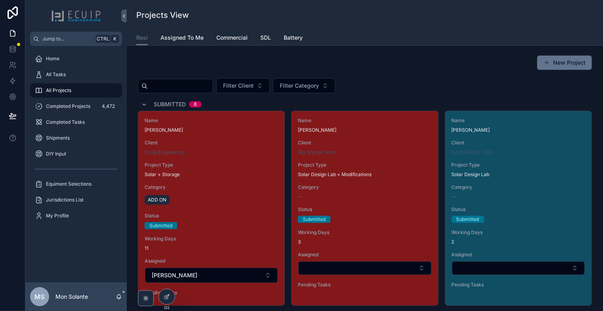
click at [189, 44] on link "Assigned To Me" at bounding box center [182, 39] width 43 height 16
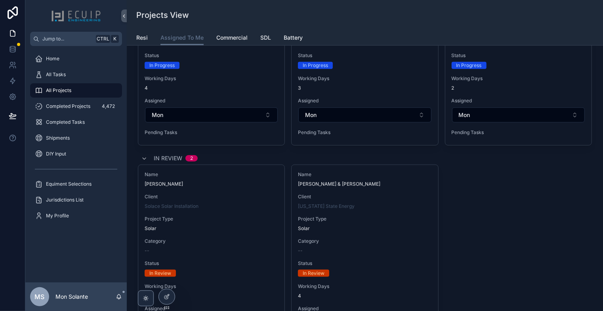
scroll to position [493, 0]
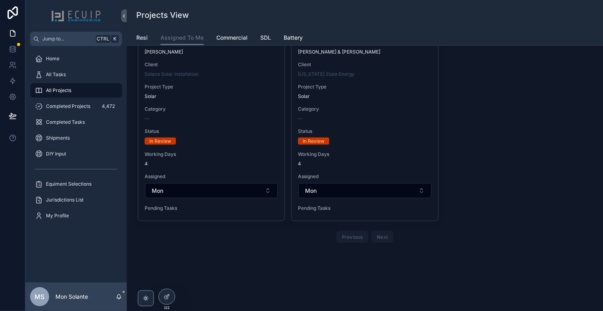
click at [381, 235] on div "Previous Next" at bounding box center [365, 237] width 57 height 12
click at [345, 237] on div "Previous Next" at bounding box center [365, 237] width 57 height 12
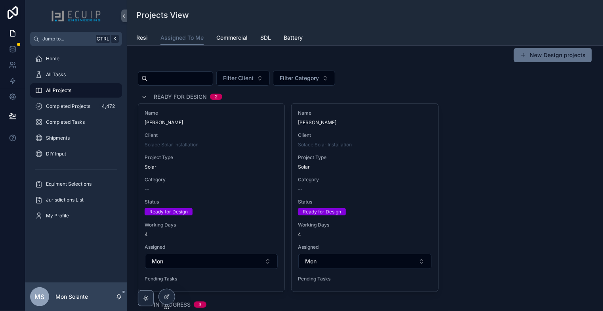
scroll to position [0, 0]
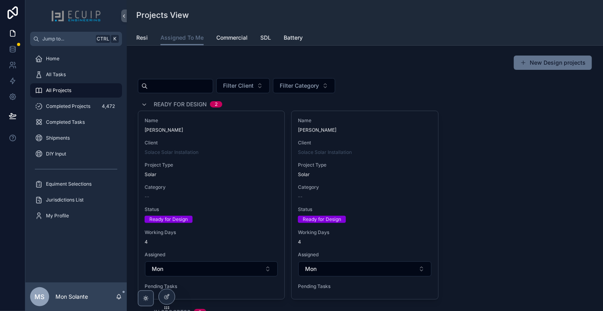
click at [458, 205] on div "Name [PERSON_NAME] Client Solace Solar Installation Project Type Solar Category…" at bounding box center [365, 205] width 454 height 189
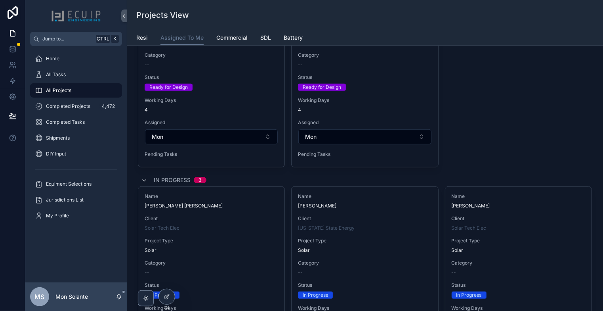
scroll to position [264, 0]
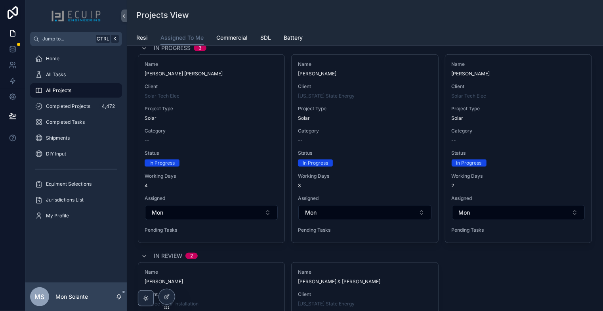
click at [463, 251] on div "In Review 2" at bounding box center [365, 255] width 454 height 13
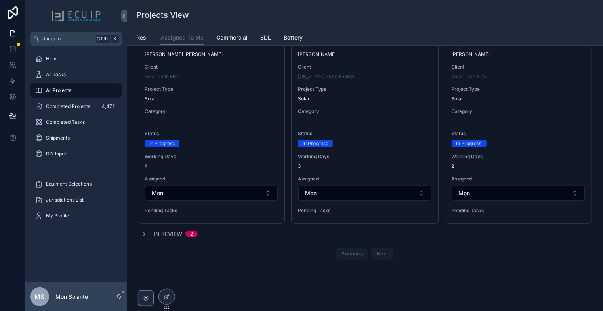
scroll to position [300, 0]
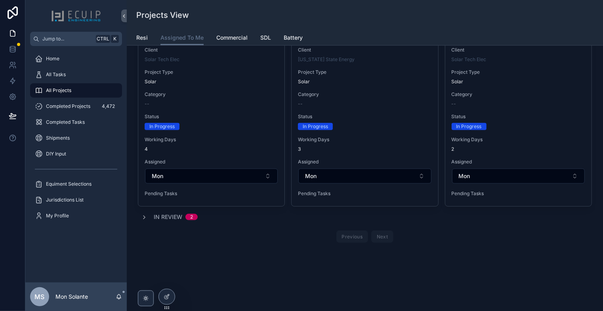
click at [161, 216] on span "In Review" at bounding box center [168, 217] width 29 height 8
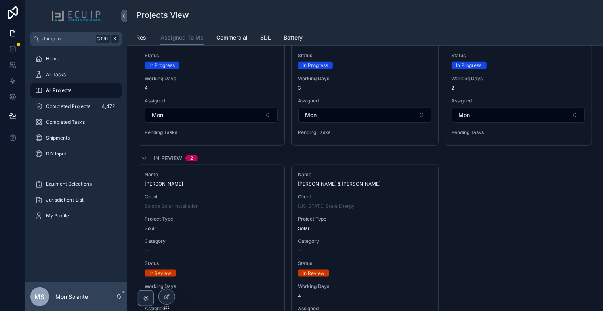
scroll to position [230, 0]
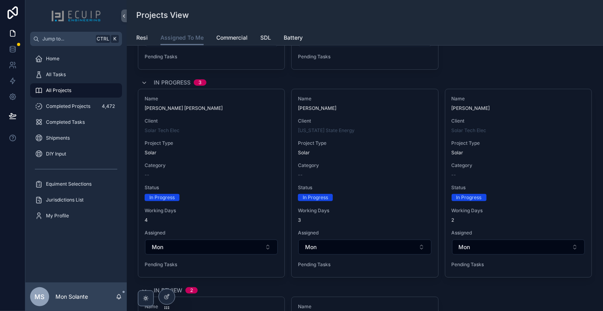
click at [251, 123] on div "Client Solar Tech Elec" at bounding box center [212, 126] width 134 height 16
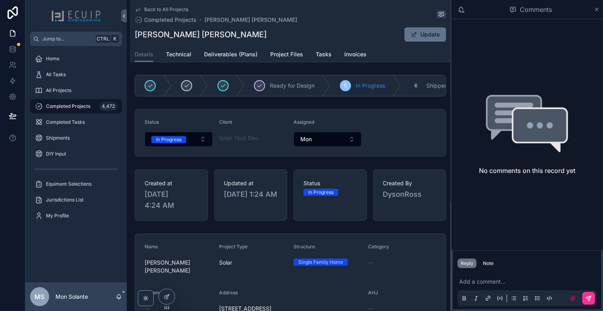
click at [200, 142] on button "In Progress" at bounding box center [179, 139] width 68 height 15
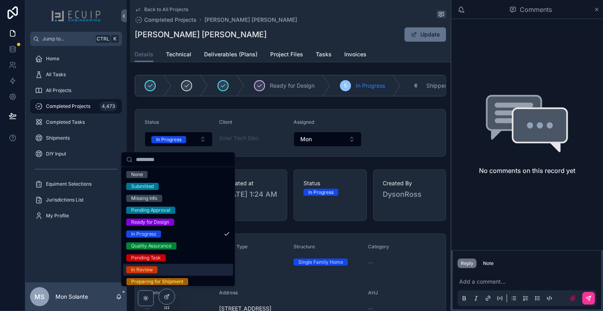
click at [177, 268] on div "In Review" at bounding box center [178, 270] width 110 height 12
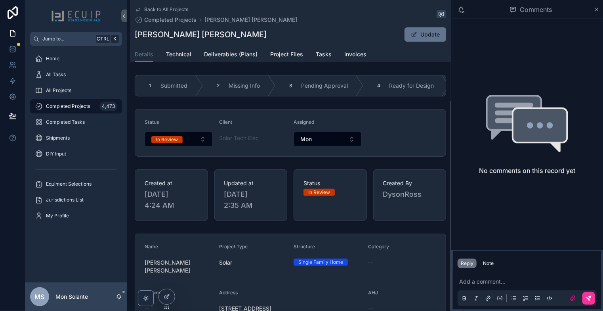
click at [140, 11] on icon "scrollable content" at bounding box center [138, 9] width 6 height 6
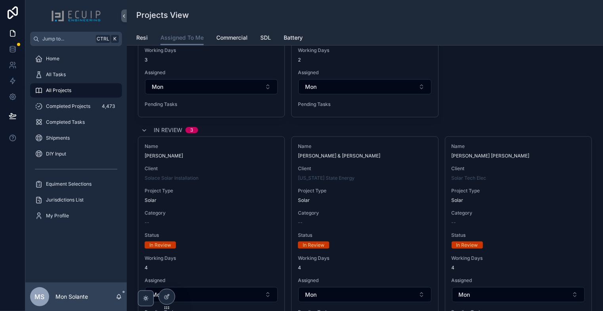
scroll to position [230, 0]
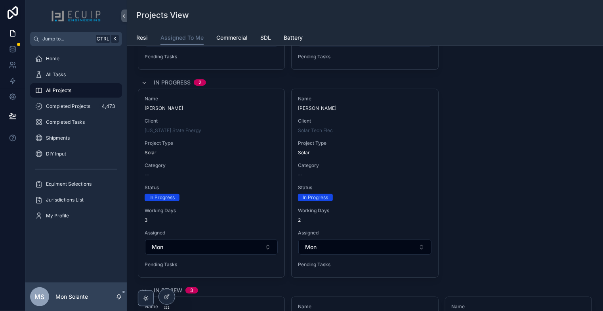
drag, startPoint x: 489, startPoint y: 168, endPoint x: 497, endPoint y: 177, distance: 12.3
click at [489, 168] on div "Name [PERSON_NAME] Client [US_STATE] State Energy Project Type Solar Category -…" at bounding box center [365, 183] width 454 height 189
click at [395, 120] on span "Client" at bounding box center [365, 121] width 134 height 6
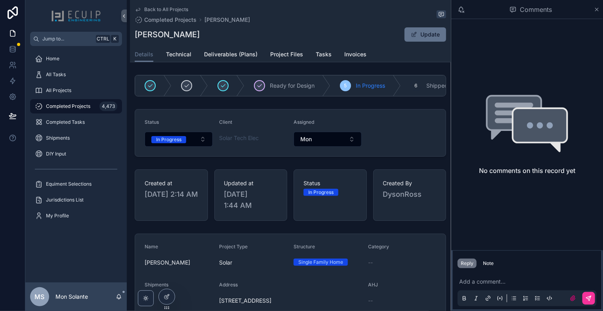
click at [186, 60] on link "Technical" at bounding box center [178, 55] width 25 height 16
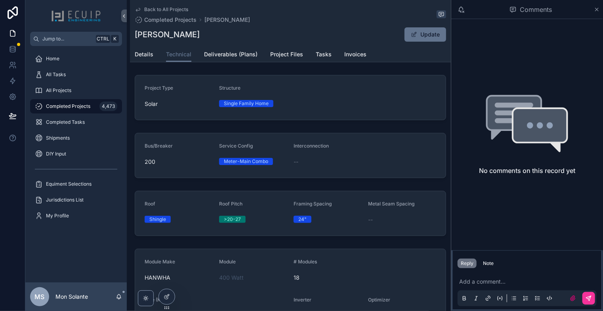
click at [281, 59] on link "Project Files" at bounding box center [286, 55] width 33 height 16
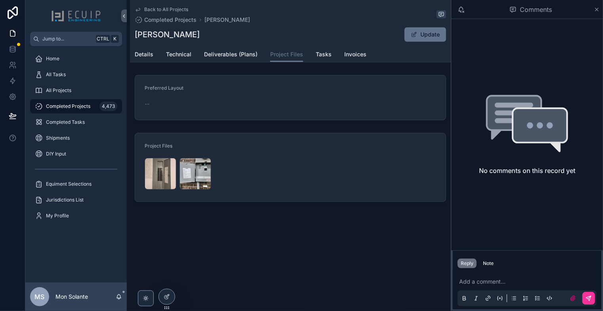
click at [159, 176] on div "PHOTO-2025-09-26-17-55-47 .jpg" at bounding box center [161, 174] width 32 height 32
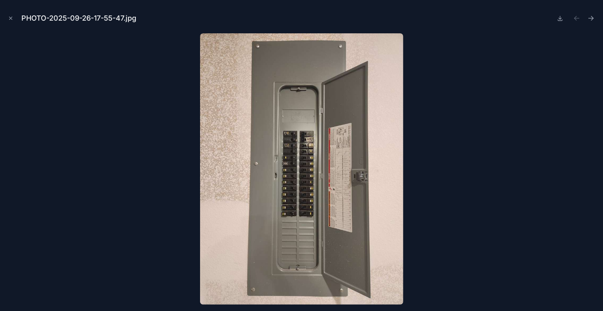
click at [15, 19] on div "PHOTO-2025-09-26-17-55-47.jpg" at bounding box center [301, 18] width 591 height 24
click at [11, 18] on icon "Close modal" at bounding box center [11, 18] width 6 height 6
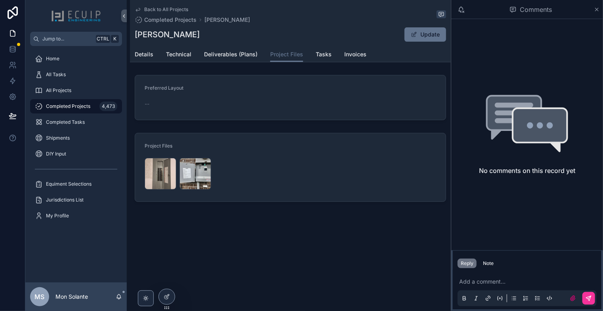
click at [199, 170] on div "PHOTO-2025-09-26-17-55-48 .jpg" at bounding box center [196, 174] width 32 height 32
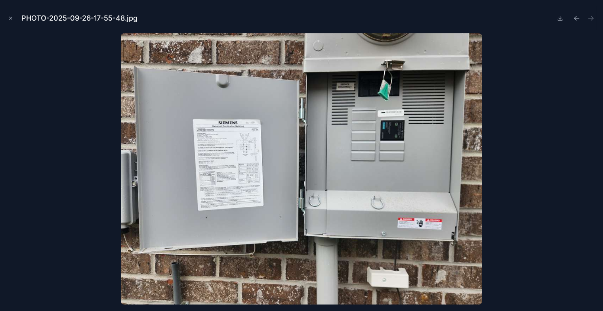
click at [13, 19] on icon "Close modal" at bounding box center [11, 18] width 6 height 6
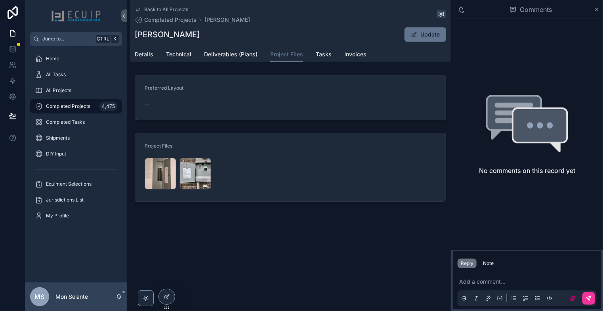
click at [146, 56] on span "Details" at bounding box center [144, 54] width 19 height 8
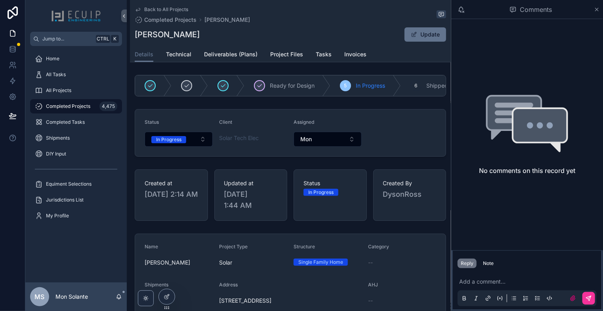
click at [201, 145] on button "In Progress" at bounding box center [179, 139] width 68 height 15
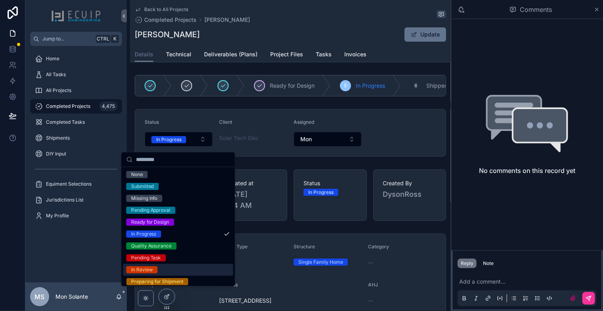
click at [176, 271] on div "In Review" at bounding box center [178, 270] width 110 height 12
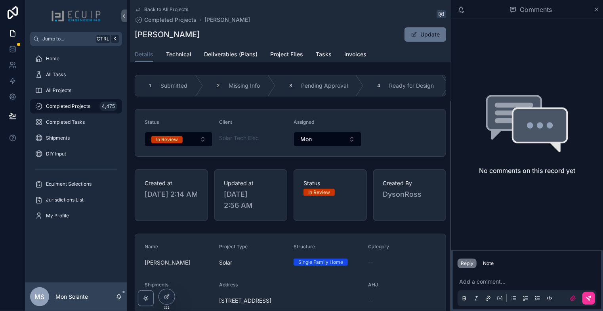
click at [138, 9] on icon "scrollable content" at bounding box center [138, 9] width 6 height 6
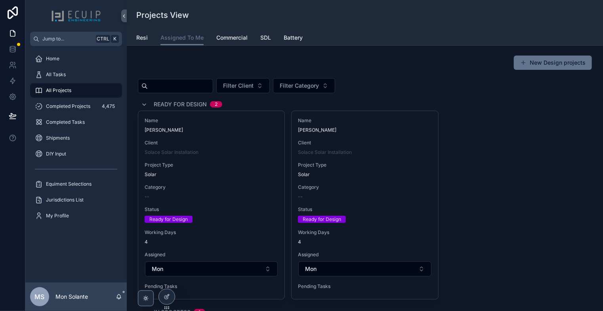
click at [198, 87] on input "scrollable content" at bounding box center [180, 85] width 65 height 11
type input "**********"
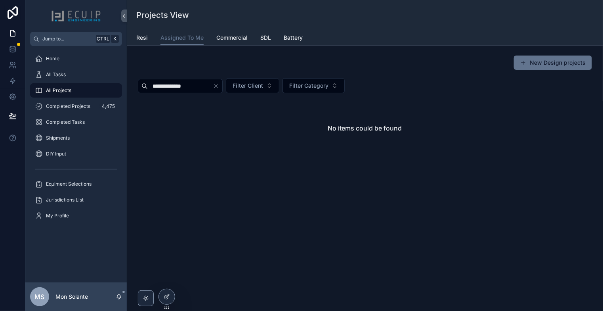
click at [143, 38] on span "Resi" at bounding box center [141, 38] width 11 height 8
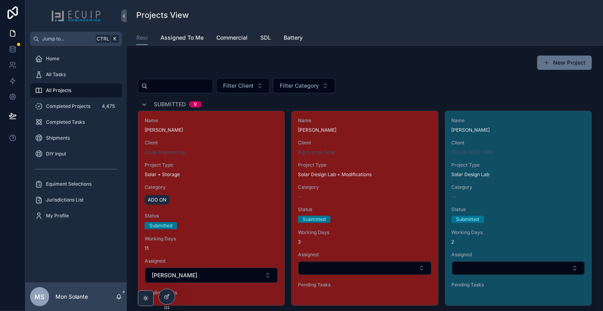
click at [190, 82] on input "scrollable content" at bounding box center [180, 85] width 65 height 11
type input "**********"
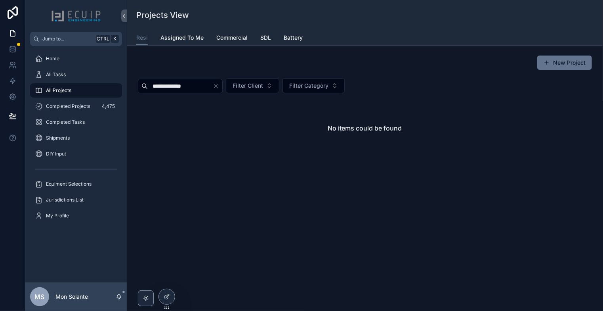
click at [73, 107] on span "Completed Projects" at bounding box center [68, 106] width 44 height 6
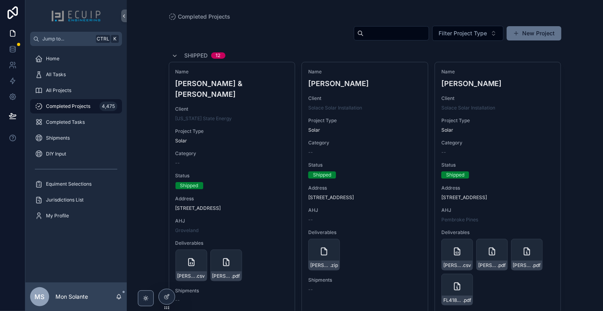
click at [65, 63] on div "Home" at bounding box center [76, 58] width 82 height 13
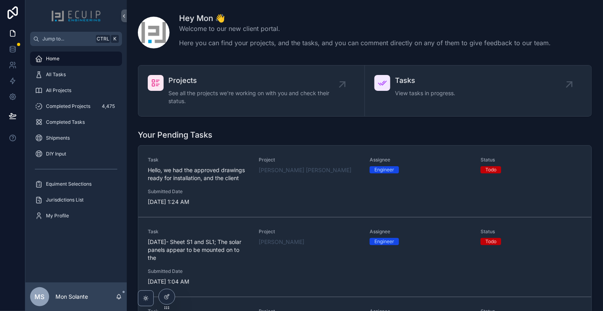
click at [74, 91] on div "All Projects" at bounding box center [76, 90] width 82 height 13
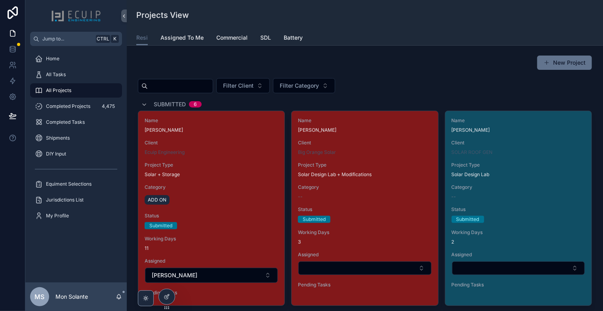
click at [184, 39] on span "Assigned To Me" at bounding box center [182, 38] width 43 height 8
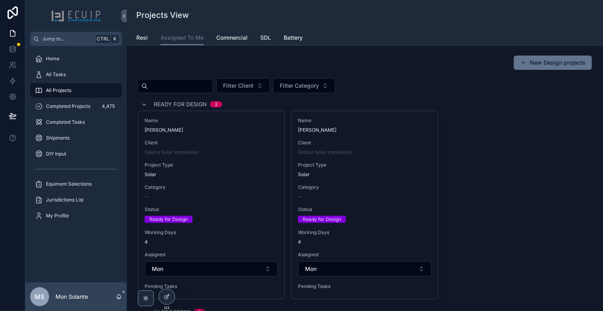
click at [548, 205] on div "Name [PERSON_NAME] Client Solace Solar Installation Project Type Solar Category…" at bounding box center [365, 205] width 454 height 189
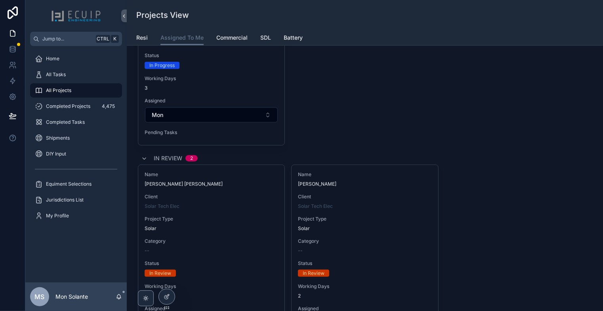
scroll to position [230, 0]
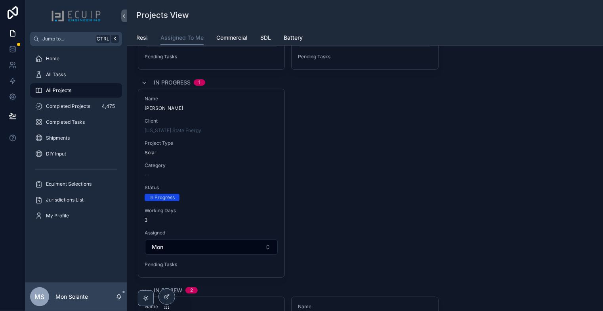
click at [505, 174] on div "Name [PERSON_NAME] Client [US_STATE] State Energy Project Type Solar Category -…" at bounding box center [365, 183] width 454 height 189
drag, startPoint x: 400, startPoint y: 178, endPoint x: 383, endPoint y: 169, distance: 19.9
click at [400, 178] on div "Name [PERSON_NAME] Client [US_STATE] State Energy Project Type Solar Category -…" at bounding box center [365, 183] width 454 height 189
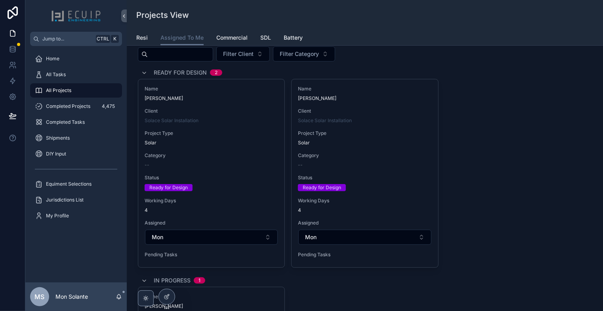
scroll to position [0, 0]
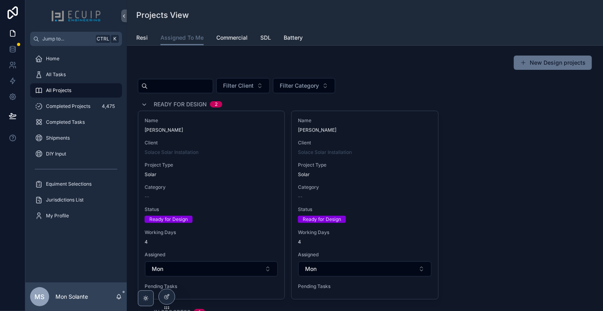
click at [370, 153] on div "Solace Solar Installation" at bounding box center [365, 152] width 134 height 6
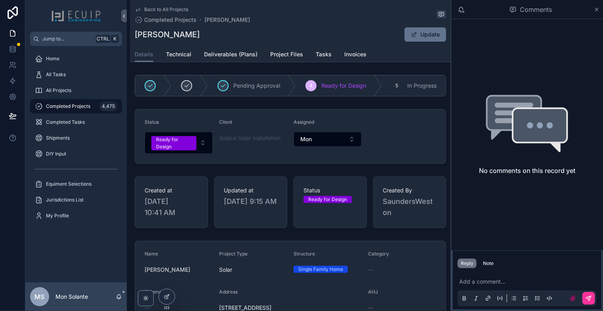
click at [181, 54] on span "Technical" at bounding box center [178, 54] width 25 height 8
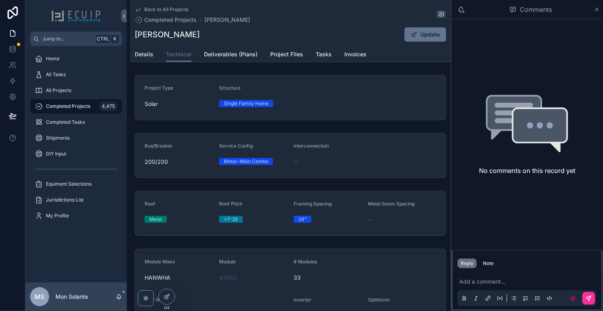
click at [143, 57] on span "Details" at bounding box center [144, 54] width 19 height 8
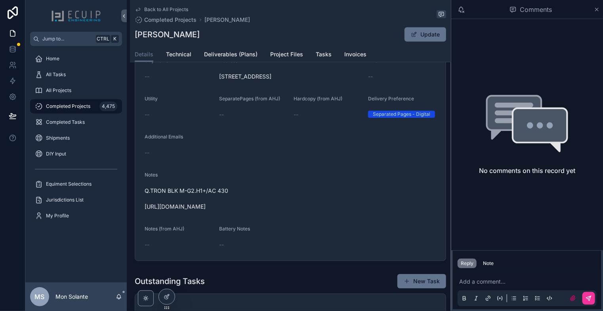
scroll to position [264, 0]
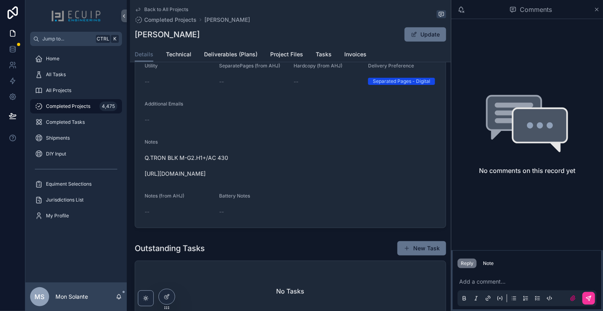
click at [143, 8] on link "Back to All Projects" at bounding box center [162, 9] width 54 height 6
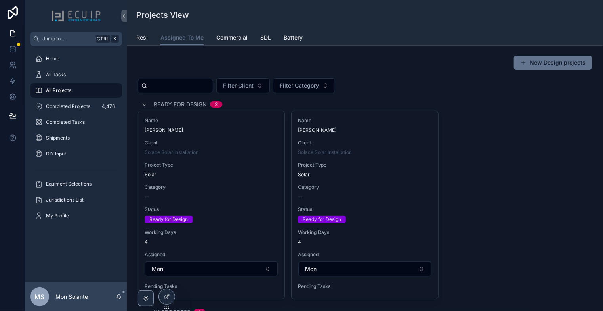
click at [455, 140] on div "Name [PERSON_NAME] Client Solace Solar Installation Project Type Solar Category…" at bounding box center [365, 205] width 454 height 189
drag, startPoint x: 539, startPoint y: 86, endPoint x: 526, endPoint y: 106, distance: 23.9
click at [341, 180] on div "Name [PERSON_NAME] Client Solace Solar Installation Project Type Solar Category…" at bounding box center [365, 205] width 146 height 188
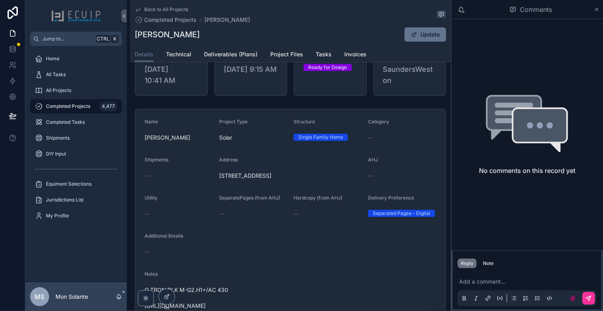
scroll to position [264, 0]
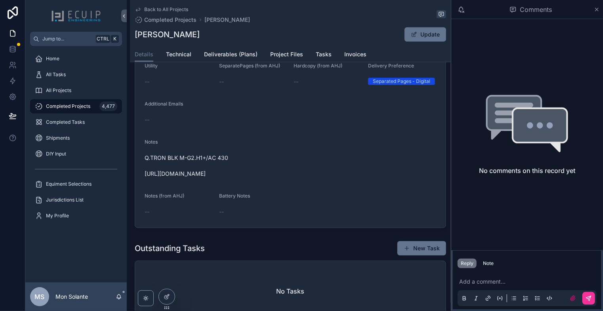
click at [181, 54] on span "Technical" at bounding box center [178, 54] width 25 height 8
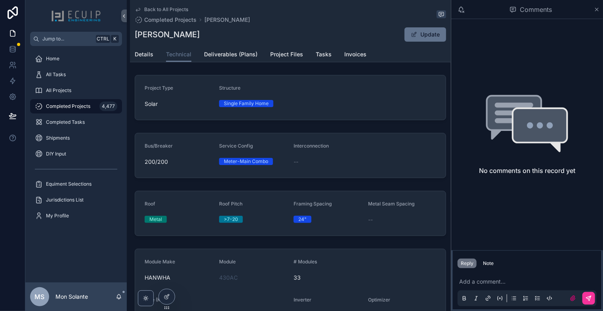
click at [149, 56] on span "Details" at bounding box center [144, 54] width 19 height 8
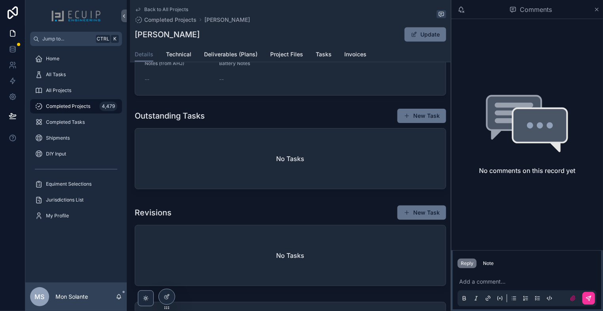
scroll to position [264, 0]
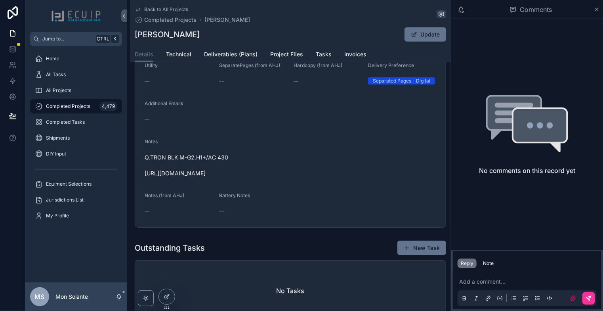
drag, startPoint x: 275, startPoint y: 176, endPoint x: 142, endPoint y: 181, distance: 132.9
click at [142, 181] on form "Name [PERSON_NAME] Project Type Solar Structure Single Family Home Category -- …" at bounding box center [290, 102] width 311 height 251
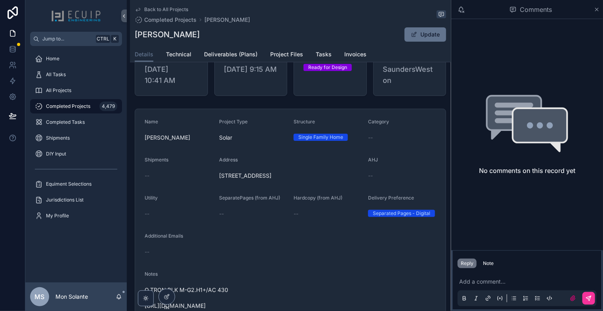
scroll to position [0, 0]
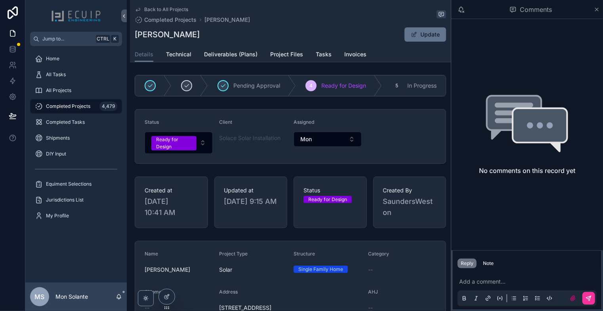
click at [189, 150] on div "Ready for Design" at bounding box center [174, 143] width 36 height 14
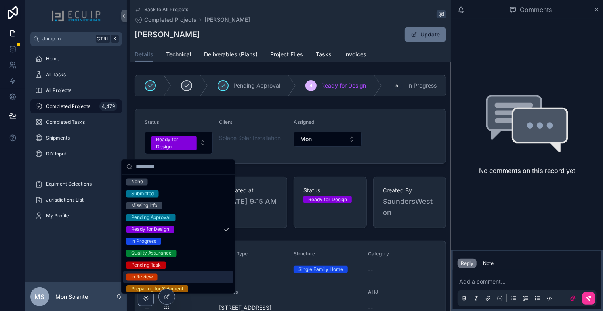
click at [150, 279] on div "In Review" at bounding box center [142, 277] width 22 height 7
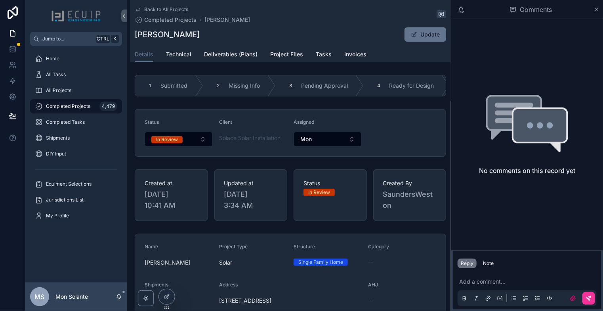
click at [140, 11] on icon "scrollable content" at bounding box center [138, 9] width 6 height 6
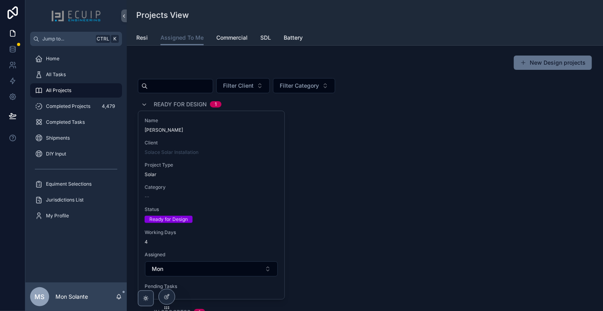
click at [328, 145] on div "Name [PERSON_NAME] Client Solace Solar Installation Project Type Solar Category…" at bounding box center [365, 205] width 454 height 189
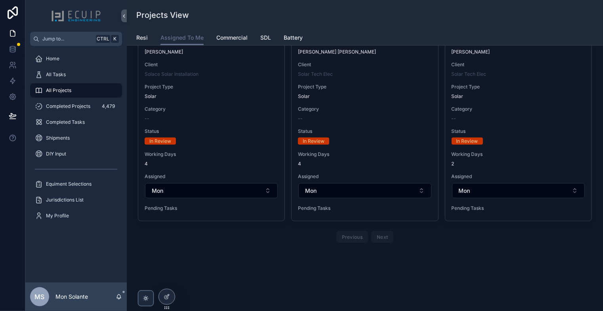
scroll to position [230, 0]
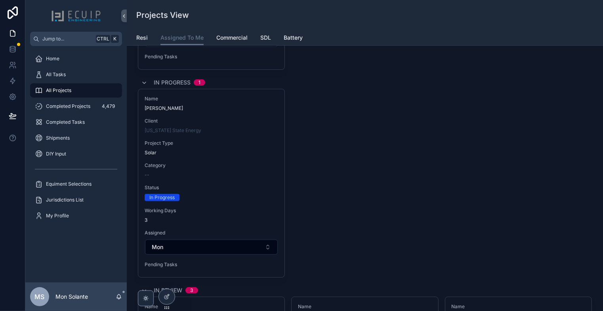
click at [474, 193] on div "Name [PERSON_NAME] Client [US_STATE] State Energy Project Type Solar Category -…" at bounding box center [365, 183] width 454 height 189
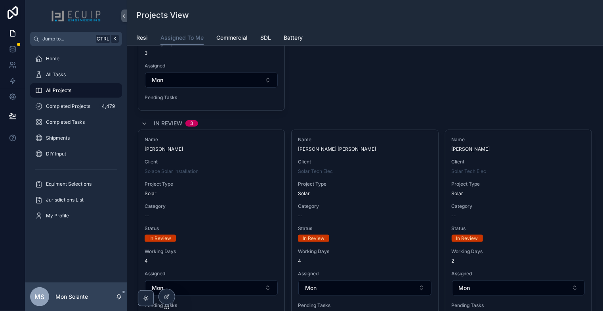
scroll to position [0, 0]
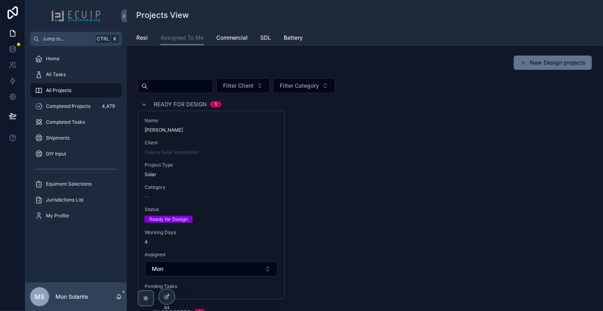
click at [248, 182] on div "Name [PERSON_NAME] Client Solace Solar Installation Project Type Solar Category…" at bounding box center [211, 205] width 146 height 188
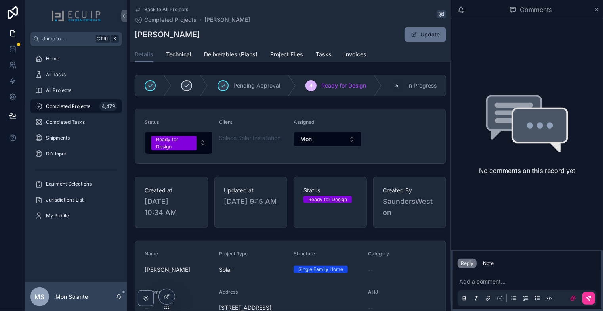
click at [184, 60] on link "Technical" at bounding box center [178, 55] width 25 height 16
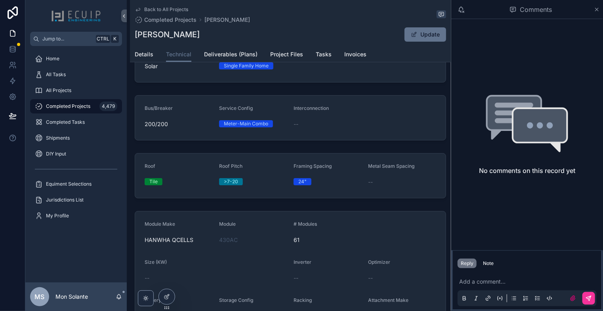
scroll to position [18, 0]
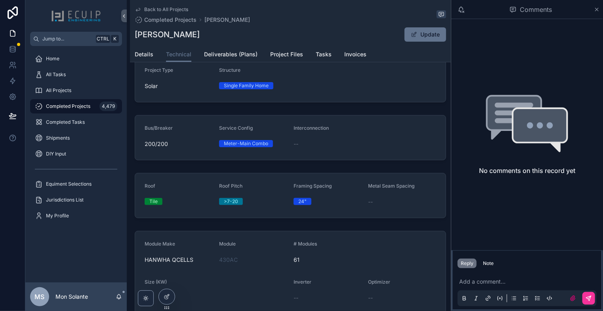
click at [150, 52] on span "Details" at bounding box center [144, 54] width 19 height 8
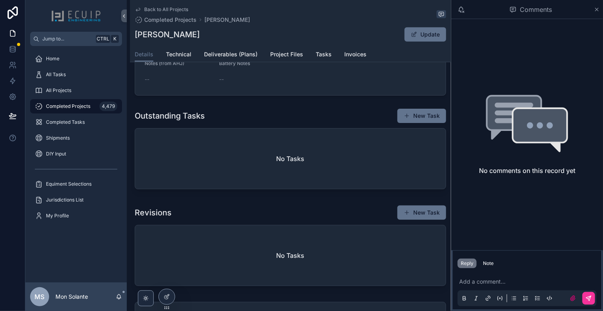
scroll to position [264, 0]
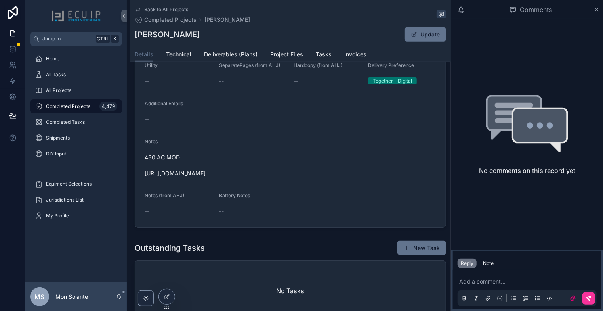
drag, startPoint x: 267, startPoint y: 176, endPoint x: 146, endPoint y: 179, distance: 120.9
click at [146, 177] on span "430 AC MOD [URL][DOMAIN_NAME]" at bounding box center [291, 165] width 292 height 24
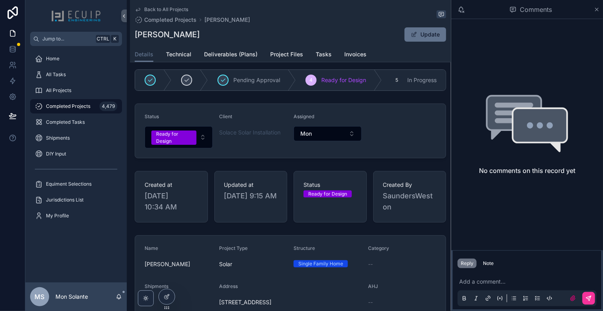
scroll to position [0, 0]
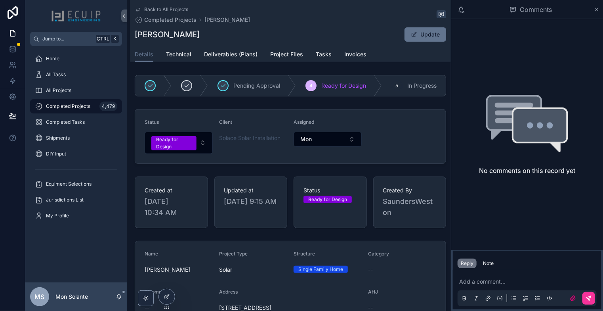
click at [285, 58] on span "Project Files" at bounding box center [286, 54] width 33 height 8
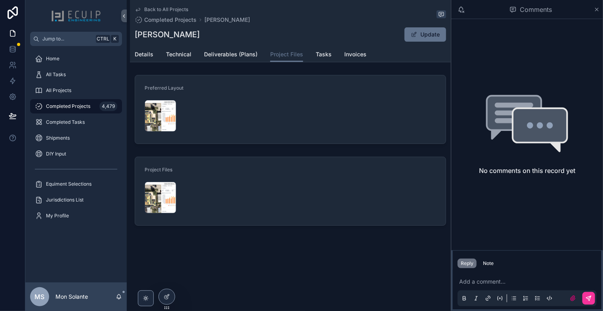
click at [140, 55] on span "Details" at bounding box center [144, 54] width 19 height 8
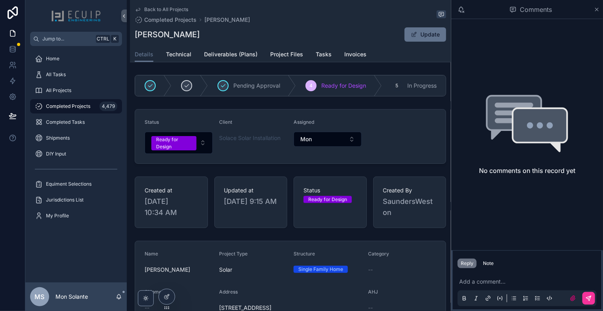
click at [200, 145] on button "Ready for Design" at bounding box center [179, 143] width 68 height 22
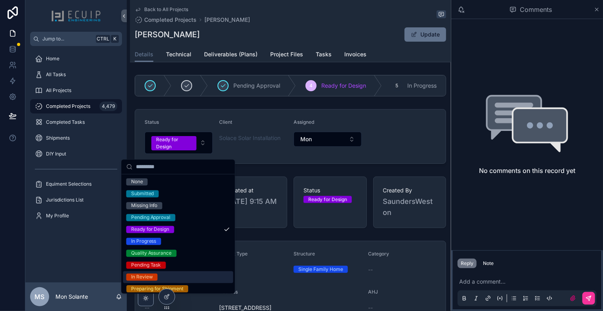
click at [152, 277] on span "In Review" at bounding box center [141, 277] width 31 height 7
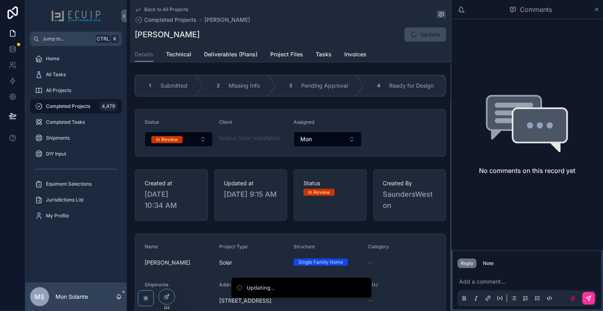
click at [135, 10] on icon "scrollable content" at bounding box center [138, 9] width 6 height 6
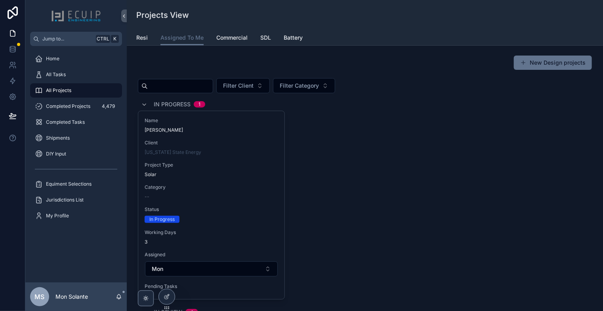
click at [251, 159] on div "Name [PERSON_NAME] Client [US_STATE] State Energy Project Type Solar Category -…" at bounding box center [211, 205] width 146 height 188
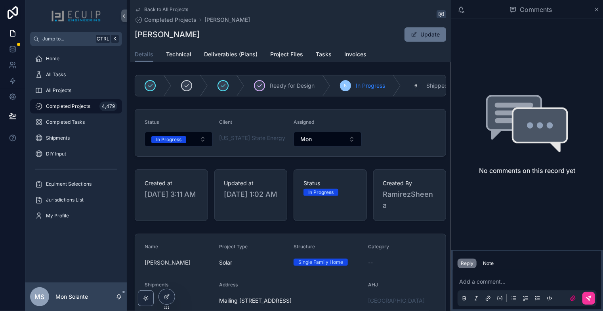
click at [279, 52] on span "Project Files" at bounding box center [286, 54] width 33 height 8
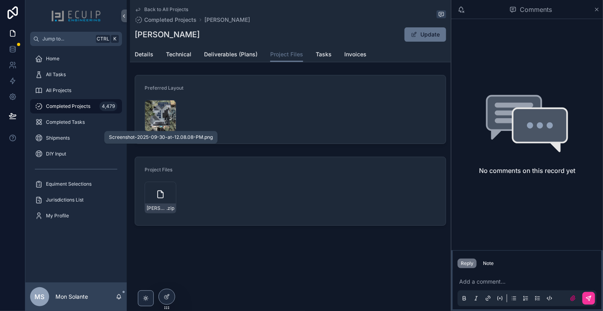
click at [0, 0] on span ".png" at bounding box center [0, 0] width 0 height 0
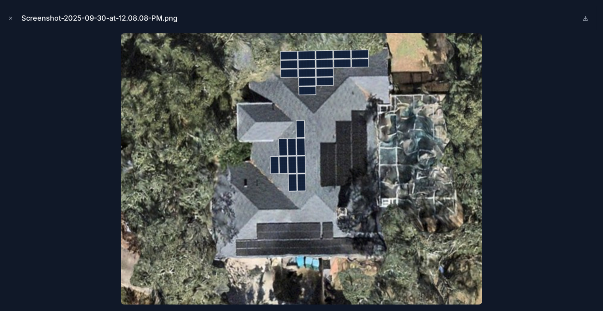
drag, startPoint x: 10, startPoint y: 18, endPoint x: 17, endPoint y: 21, distance: 8.0
click at [10, 18] on icon "Close modal" at bounding box center [11, 18] width 3 height 3
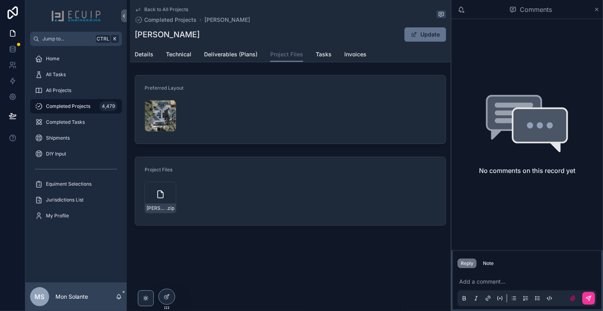
click at [139, 10] on icon "scrollable content" at bounding box center [138, 9] width 6 height 6
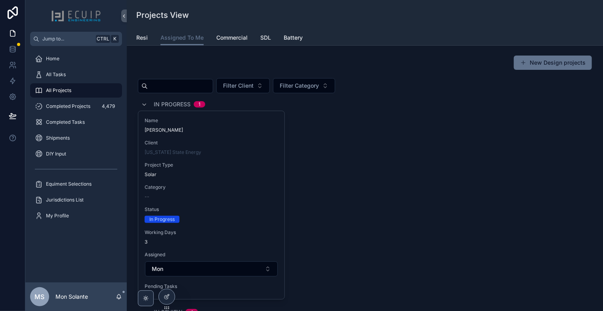
click at [455, 153] on div "Name [PERSON_NAME] Client [US_STATE] State Energy Project Type Solar Category -…" at bounding box center [365, 205] width 454 height 189
